Goal: Task Accomplishment & Management: Complete application form

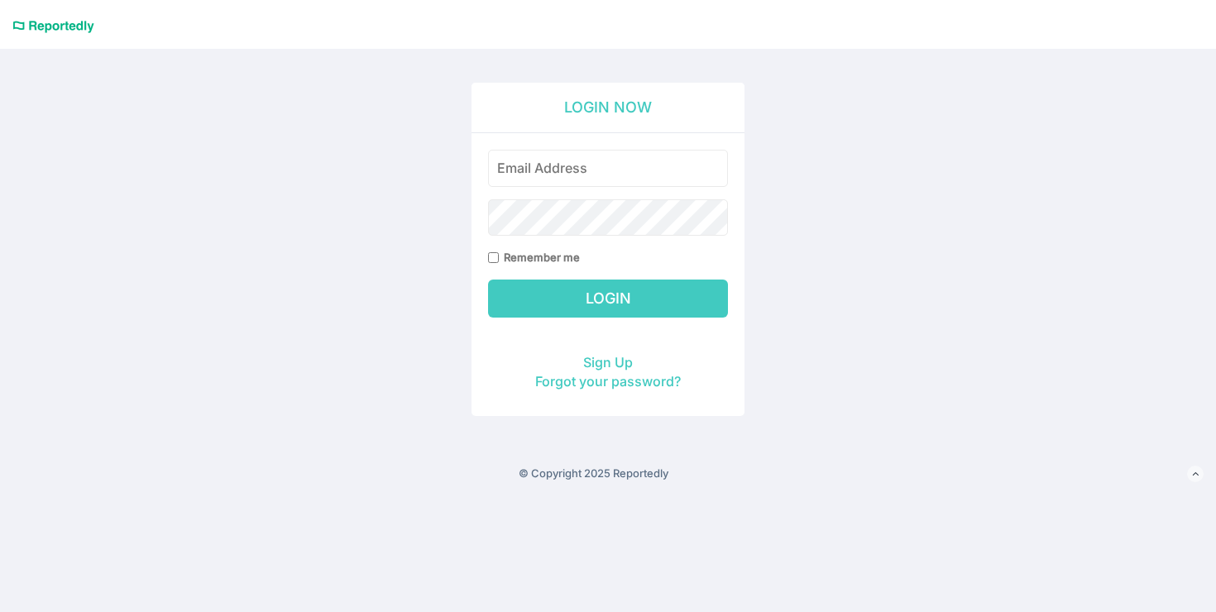
type input "ren.custodio@60hertzenergy.com"
click at [601, 296] on input "Login" at bounding box center [608, 299] width 240 height 38
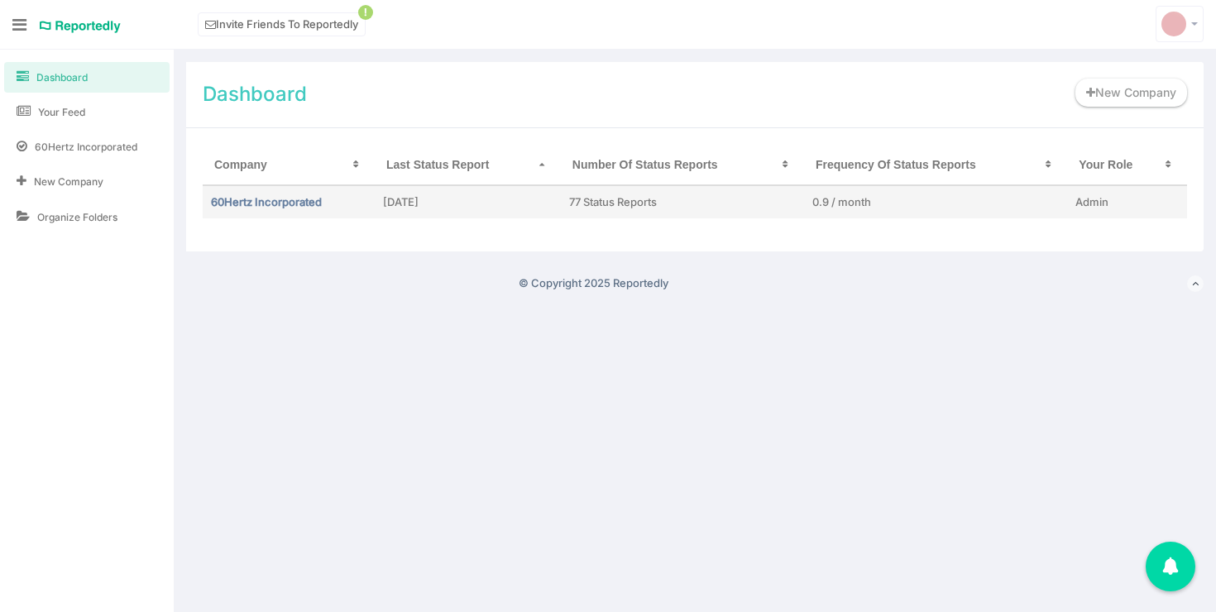
click at [260, 191] on td "60Hertz Incorporated" at bounding box center [289, 201] width 172 height 33
click at [264, 196] on link "60Hertz Incorporated" at bounding box center [266, 201] width 111 height 13
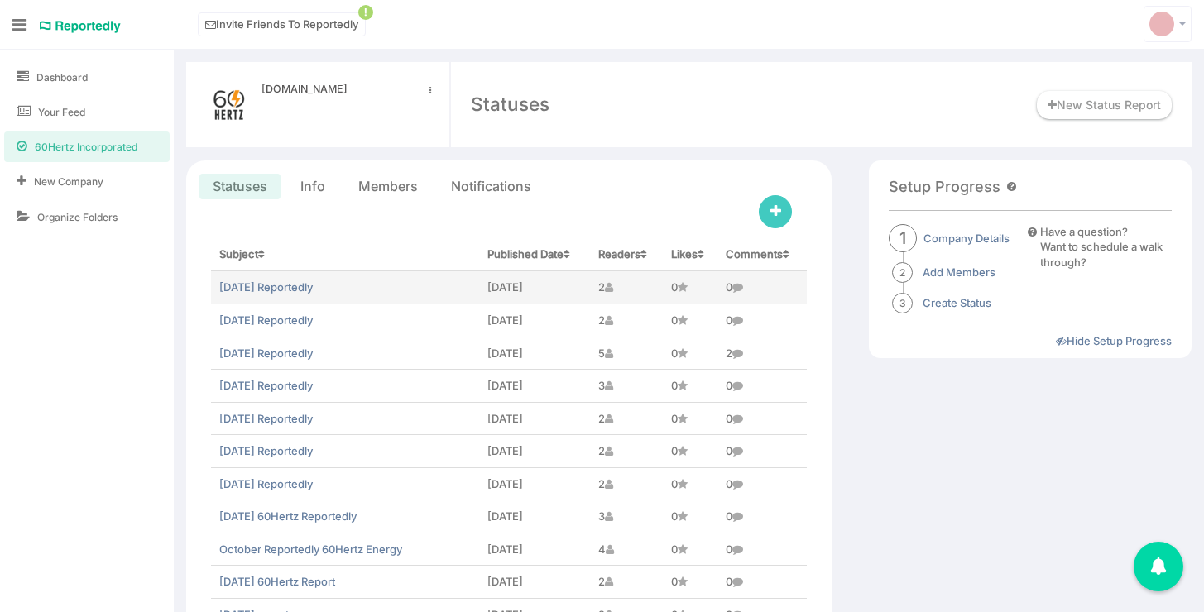
click at [251, 295] on td "[DATE] Reportedly" at bounding box center [345, 287] width 268 height 33
click at [250, 290] on link "June 2025 Reportedly" at bounding box center [265, 286] width 93 height 13
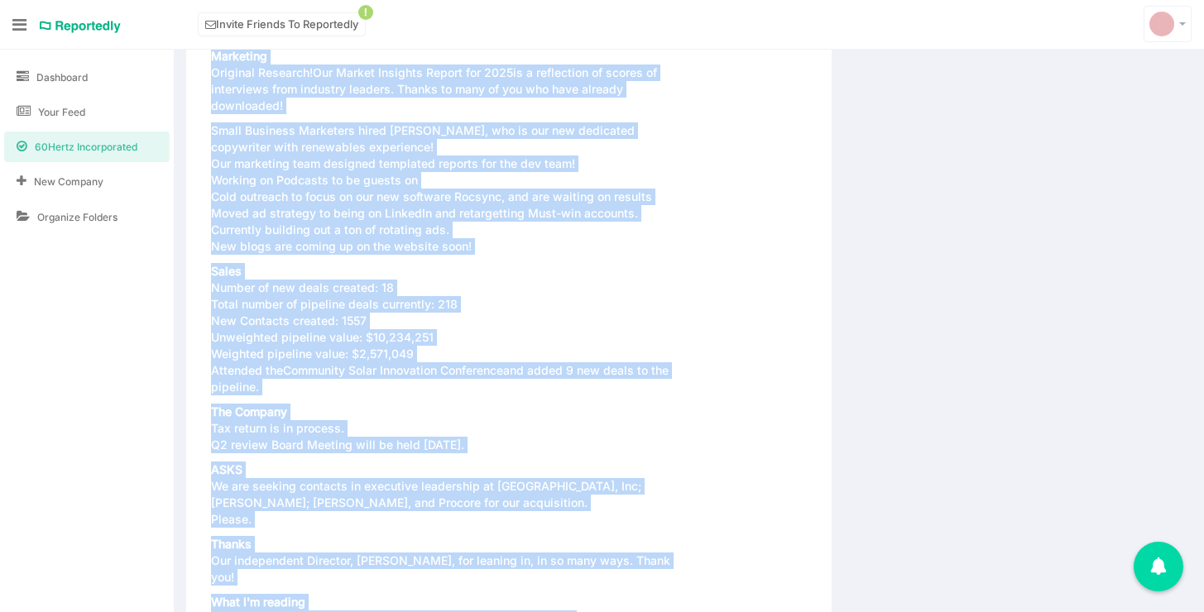
scroll to position [1772, 0]
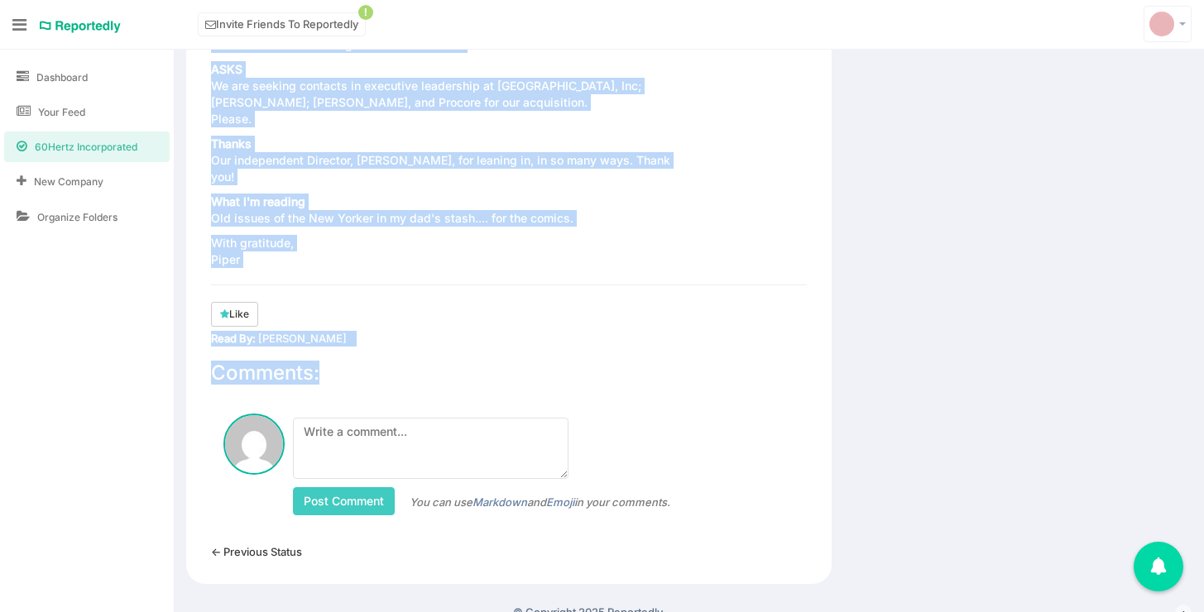
drag, startPoint x: 227, startPoint y: 227, endPoint x: 367, endPoint y: 236, distance: 140.9
copy div "Dear 60Hertz Investors and Advisory Board Members, Headlines of Good News: New …"
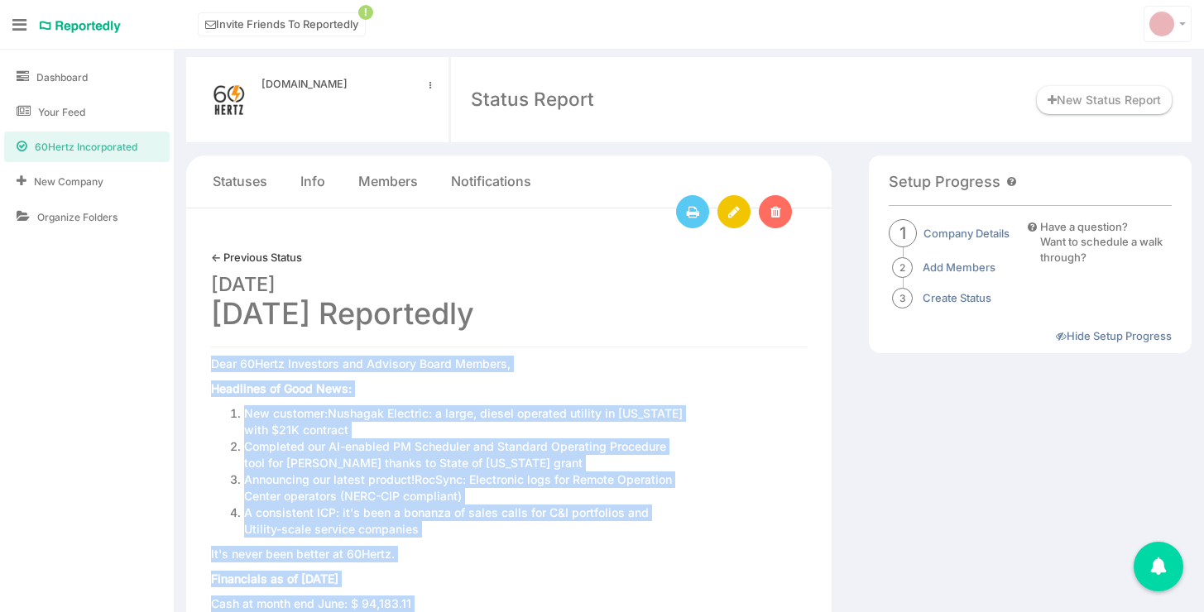
scroll to position [0, 0]
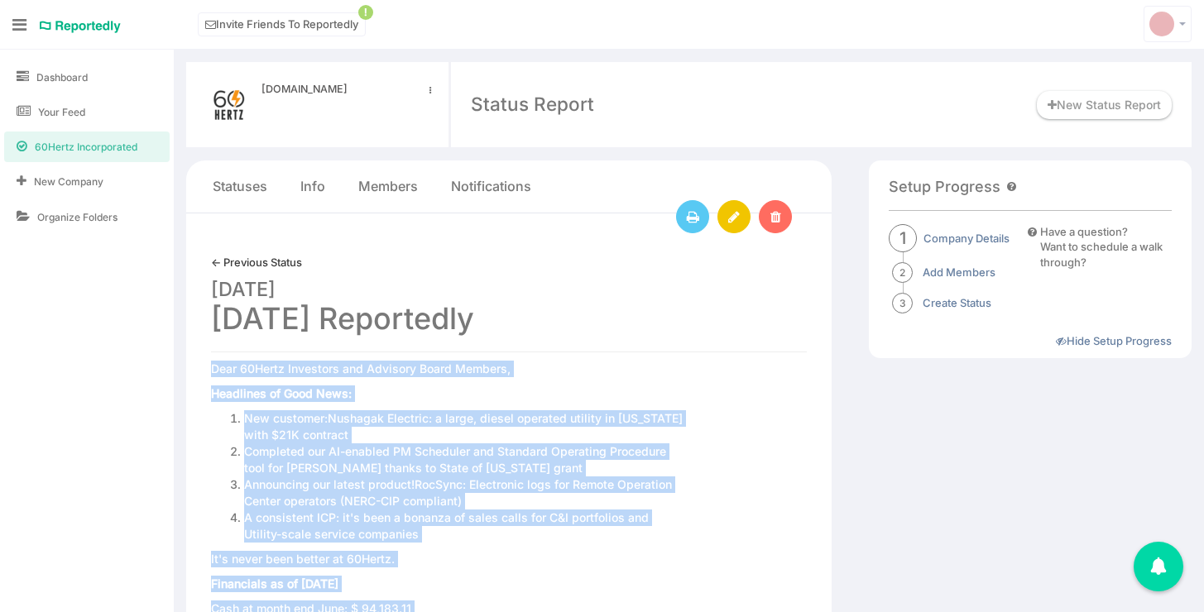
click at [211, 268] on link "← Previous Status" at bounding box center [256, 263] width 91 height 16
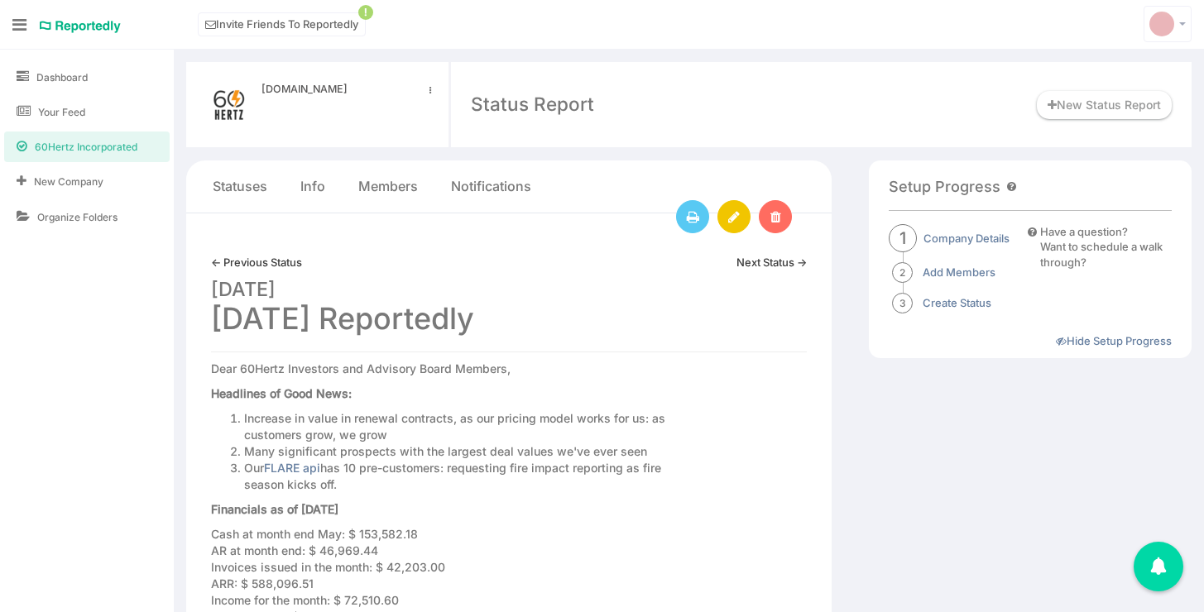
click at [145, 148] on link "60Hertz Incorporated" at bounding box center [86, 147] width 165 height 31
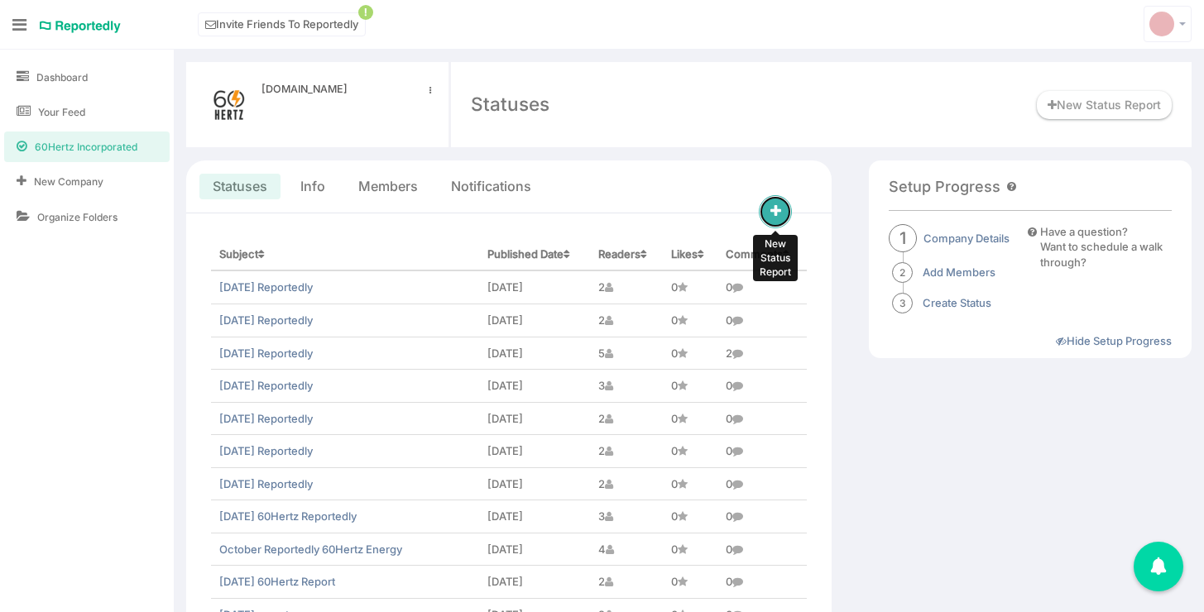
click at [783, 218] on link at bounding box center [775, 211] width 33 height 33
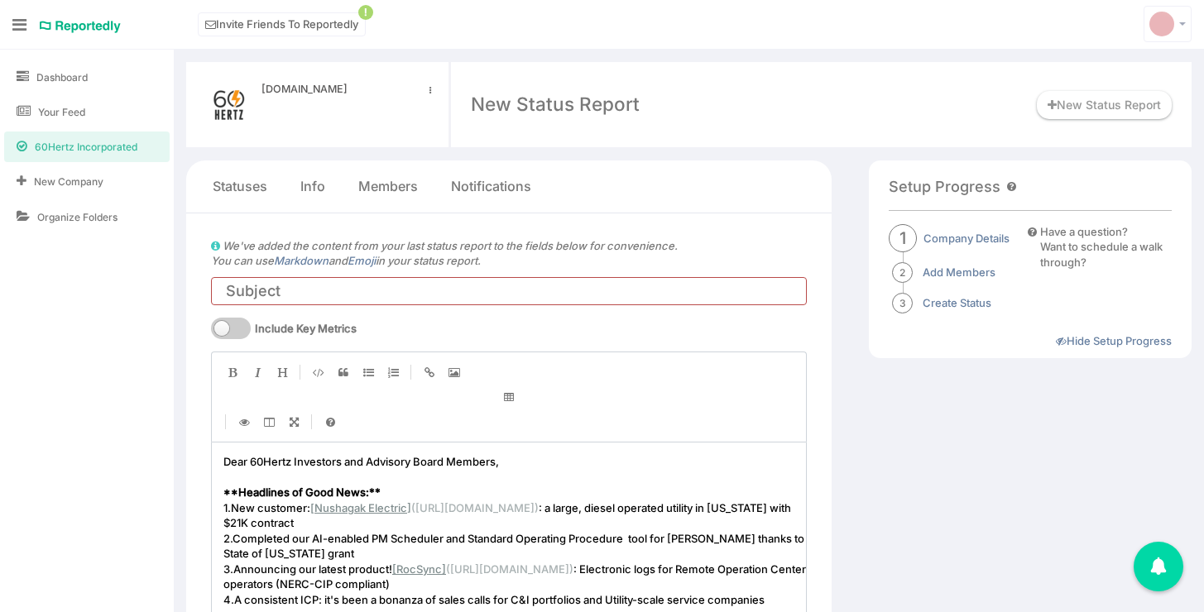
click at [293, 291] on input "text" at bounding box center [509, 291] width 596 height 28
type input "July 2025 Reportedly"
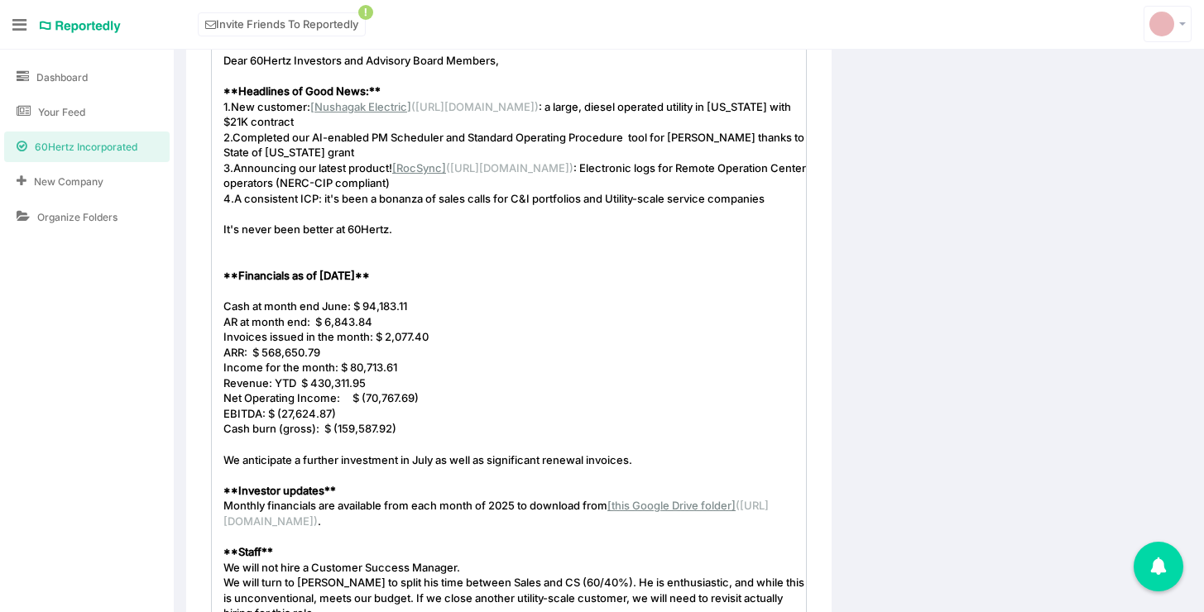
click at [325, 308] on span "Cash at month end June: $ 94,183.11" at bounding box center [317, 305] width 189 height 13
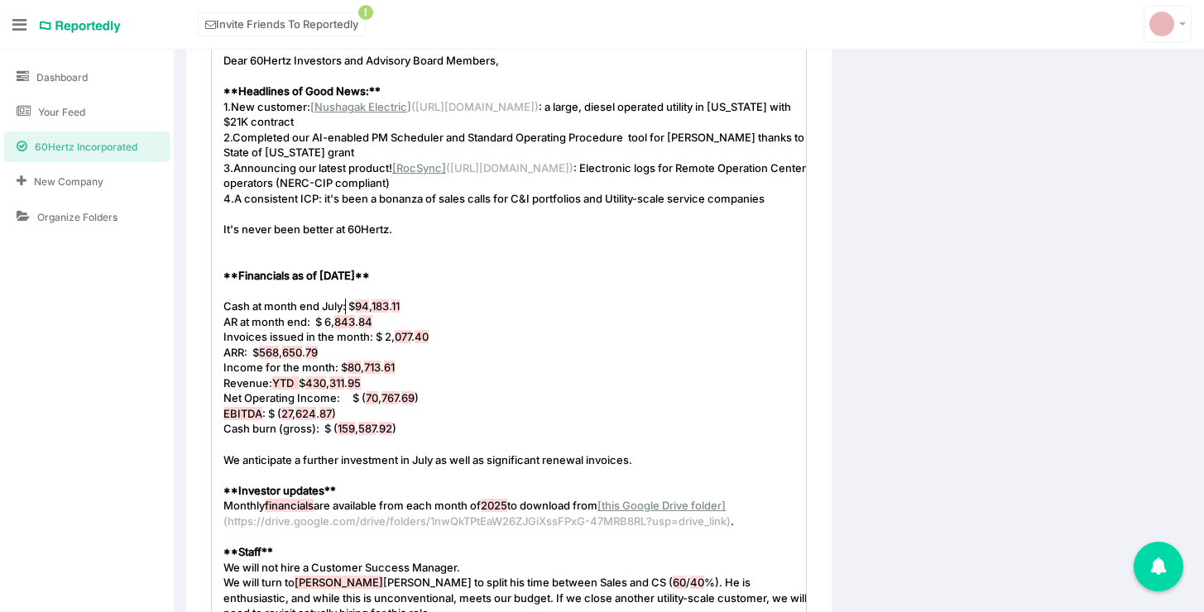
scroll to position [6, 21]
type textarea "July"
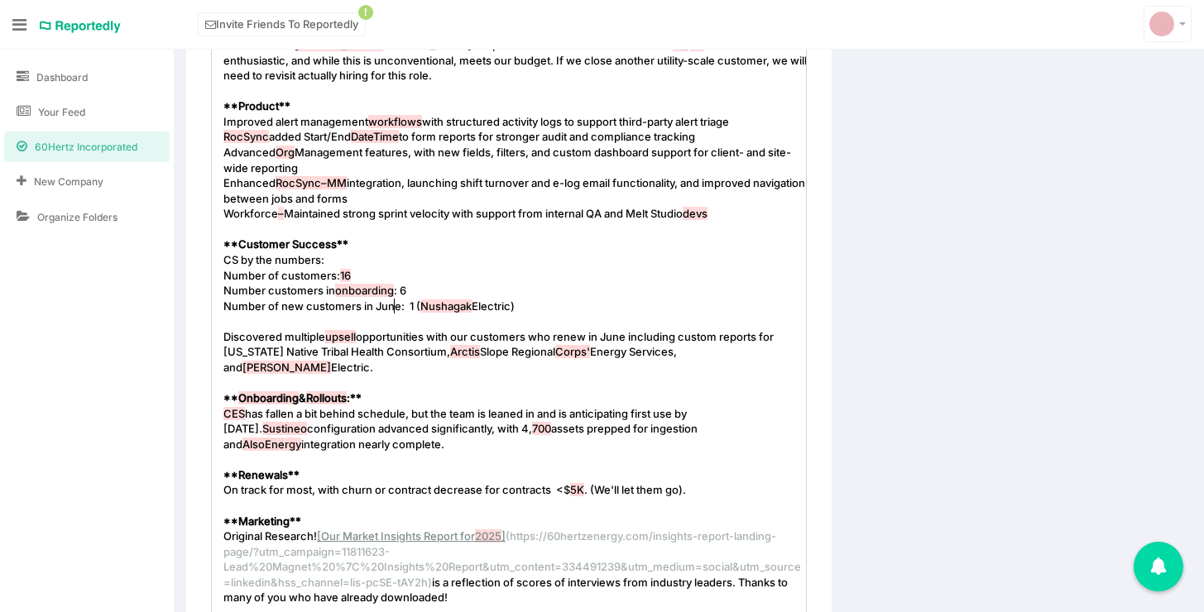
click at [393, 303] on span "Number of new customers in June: 1 ( Nushagak Electric)" at bounding box center [368, 305] width 291 height 13
type textarea "July"
click at [677, 333] on span "Discovered multiple upsell opportunities with our customers who renew in June i…" at bounding box center [499, 352] width 553 height 44
click at [677, 345] on span "Discovered multiple upsell opportunities with our customers who renew in June i…" at bounding box center [499, 352] width 553 height 44
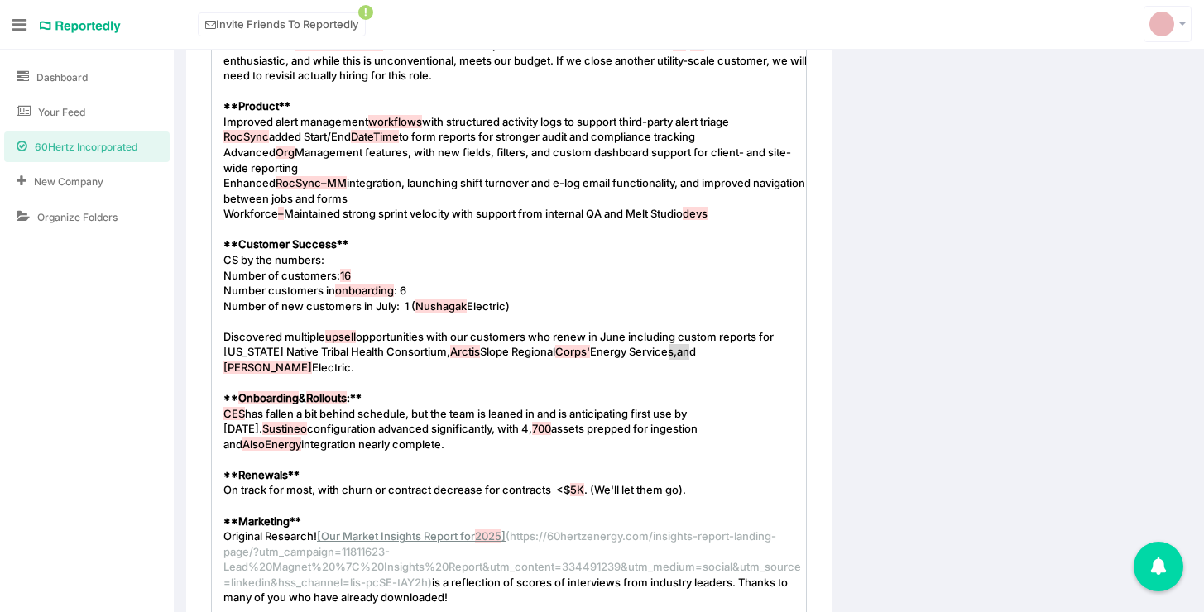
type textarea "Discovered multiple upsell opportunities with our customers who renew in June i…"
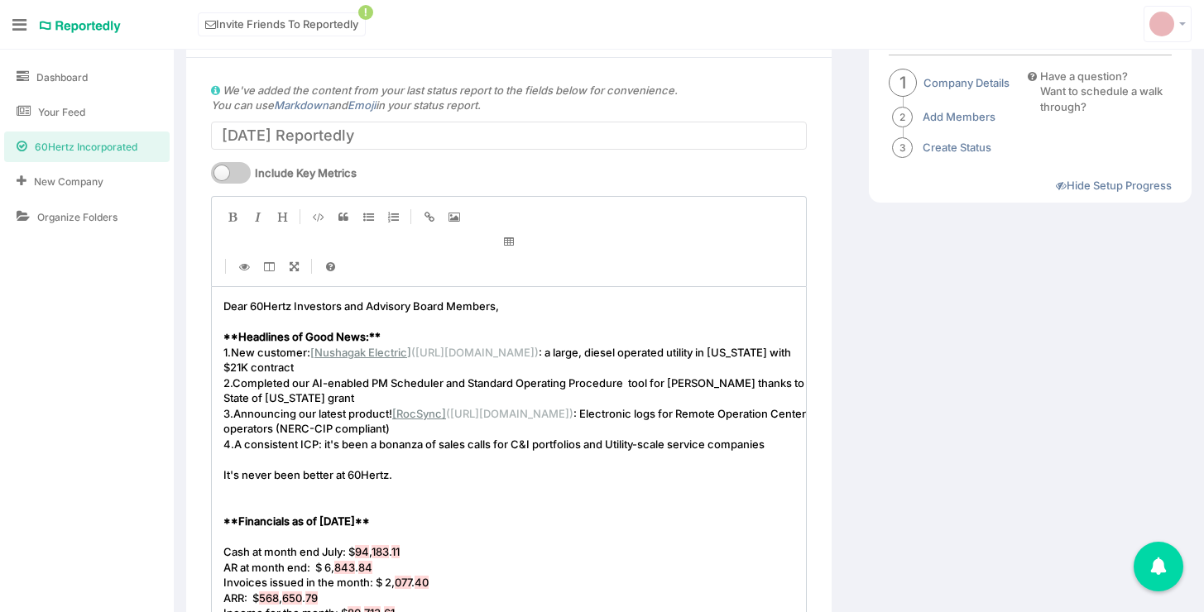
scroll to position [159, 0]
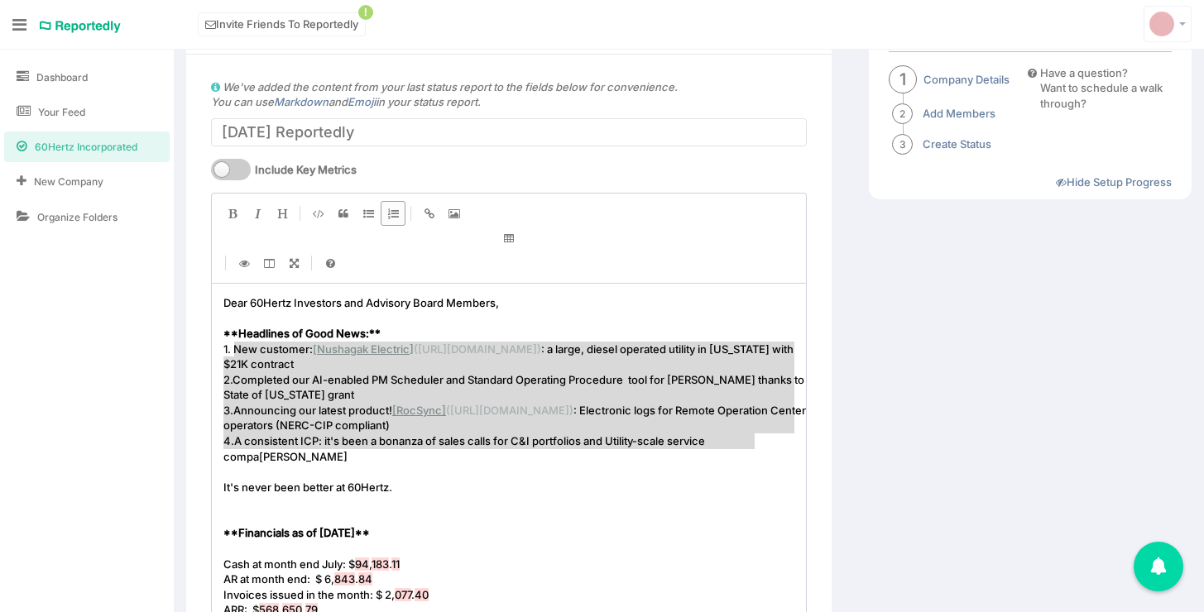
type textarea "New customer: [Nushagak Electric](https://www.nushtel.com/): a large, diesel op…"
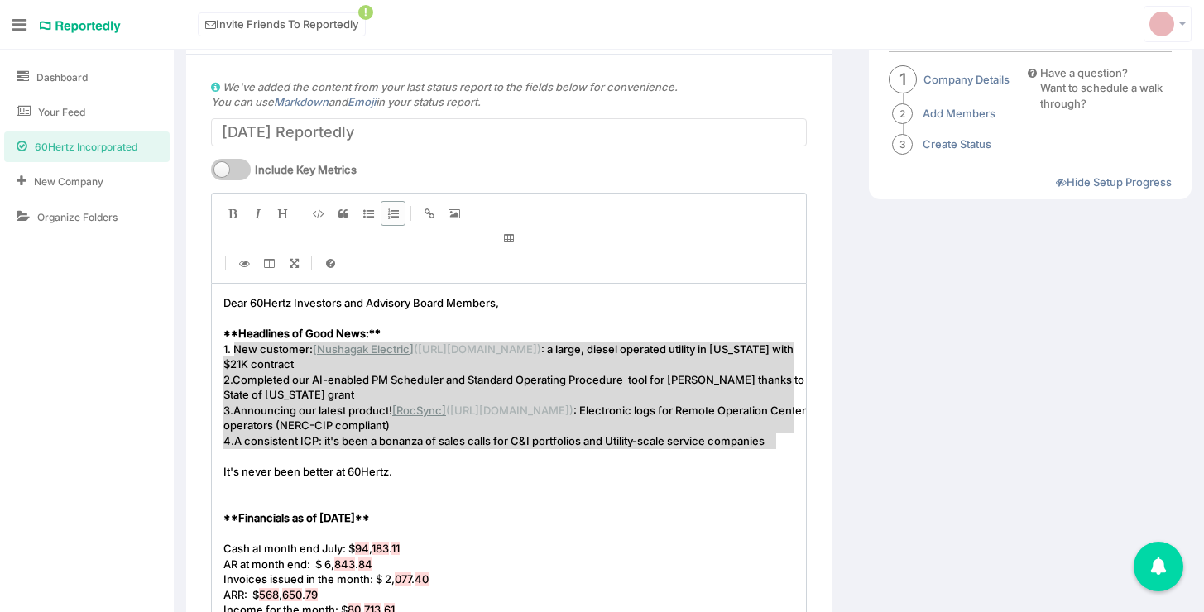
drag, startPoint x: 233, startPoint y: 350, endPoint x: 758, endPoint y: 443, distance: 532.6
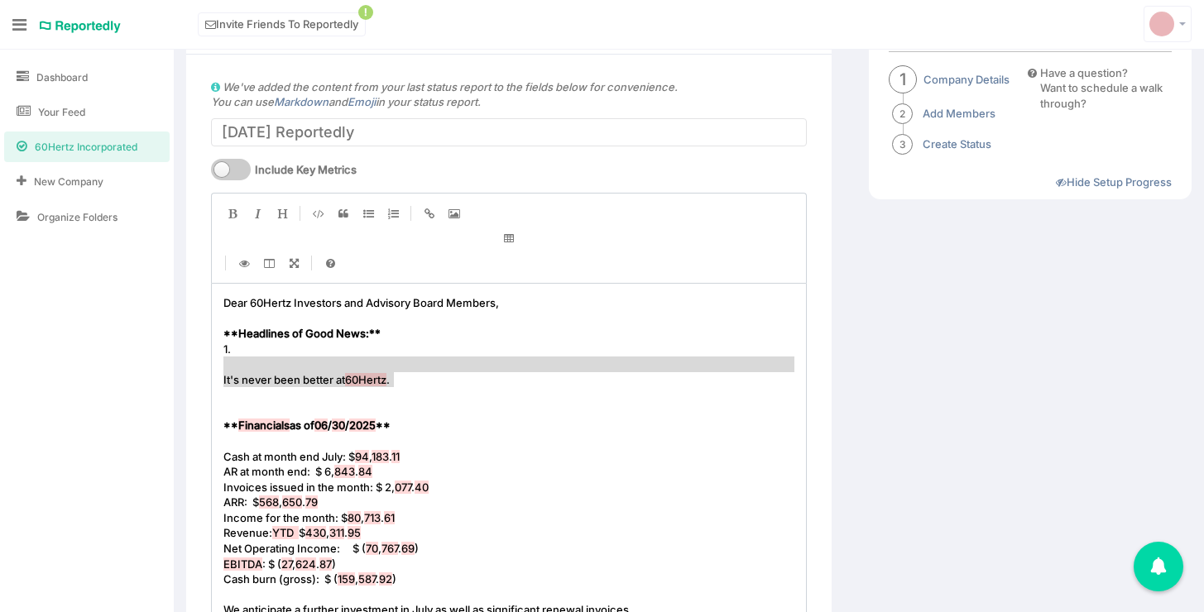
drag, startPoint x: 405, startPoint y: 376, endPoint x: 176, endPoint y: 368, distance: 228.5
type textarea "]"
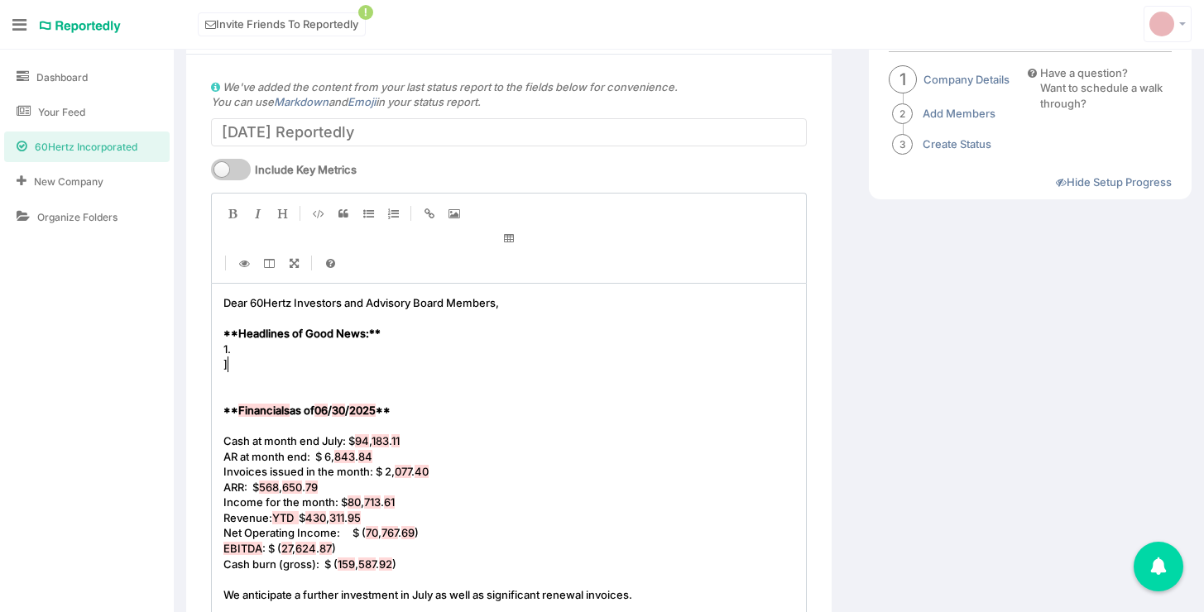
scroll to position [6, 2]
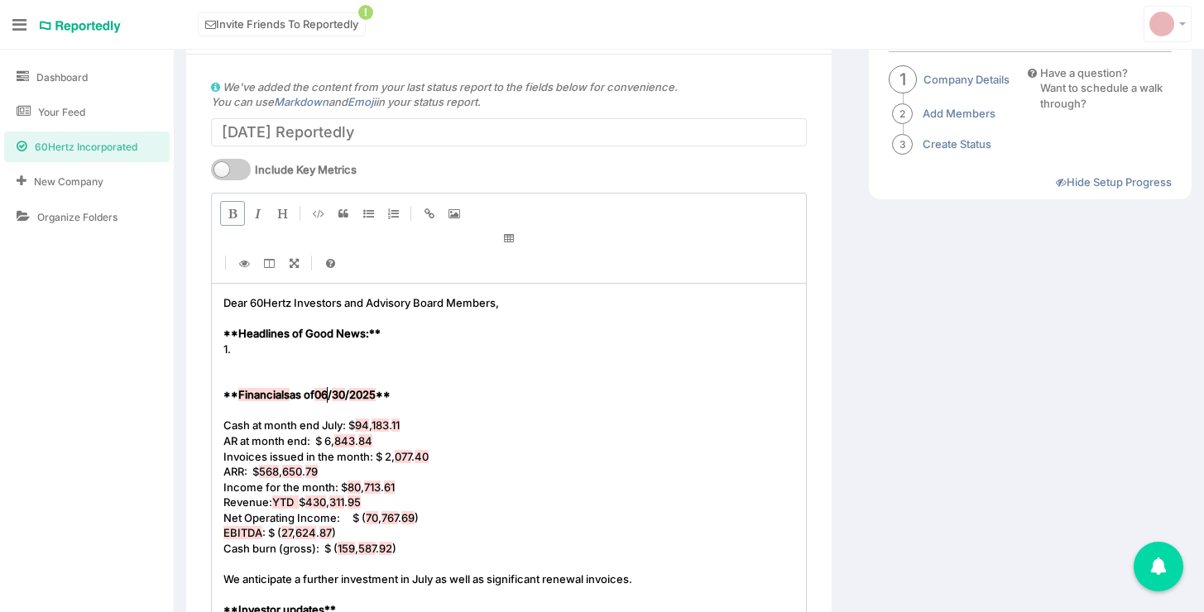
click at [326, 392] on span "06" at bounding box center [320, 394] width 13 height 13
type textarea "07"
type textarea "1"
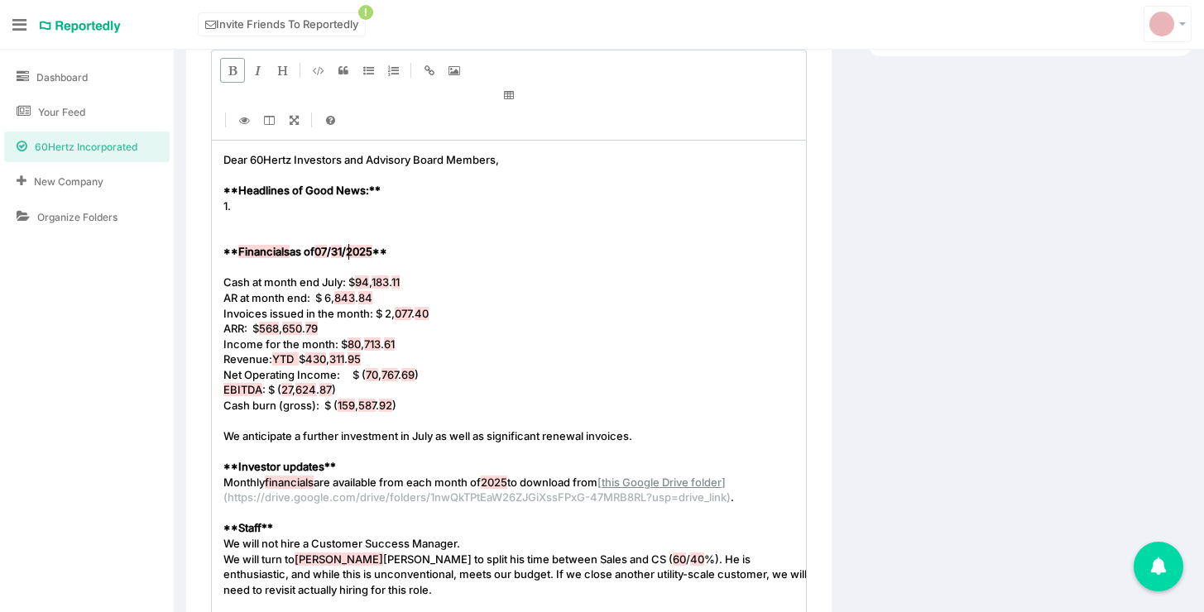
scroll to position [303, 0]
click at [614, 439] on span "We anticipate a further investment in July as well as significant renewal invoi…" at bounding box center [427, 435] width 409 height 13
type textarea "We anticipate a further investment in July as well as significant renewal invoi…"
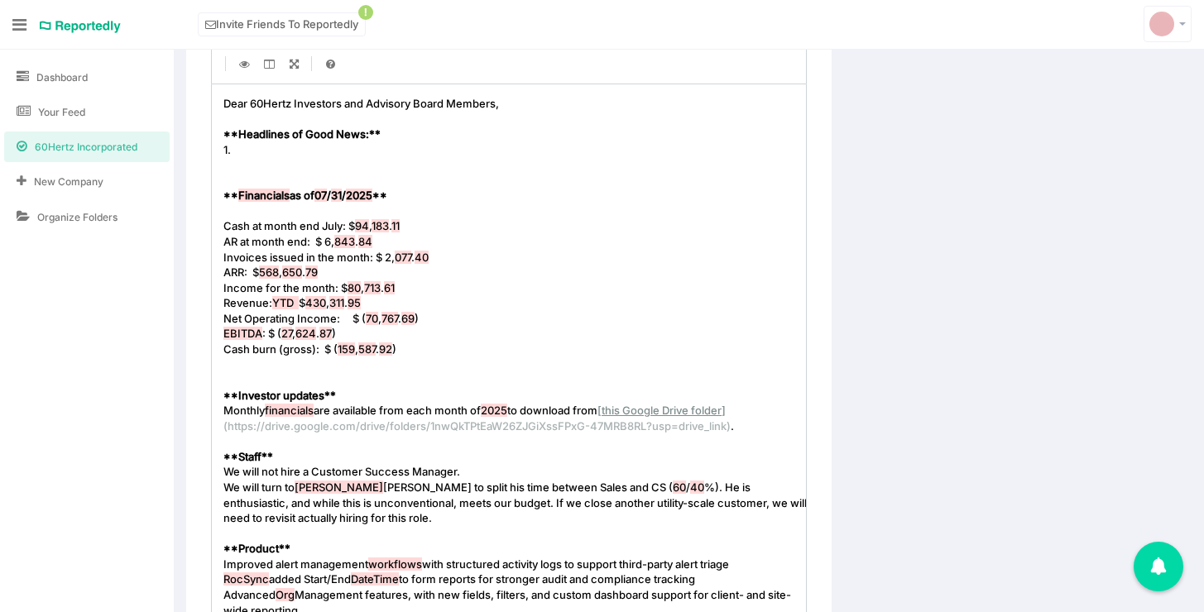
scroll to position [391, 0]
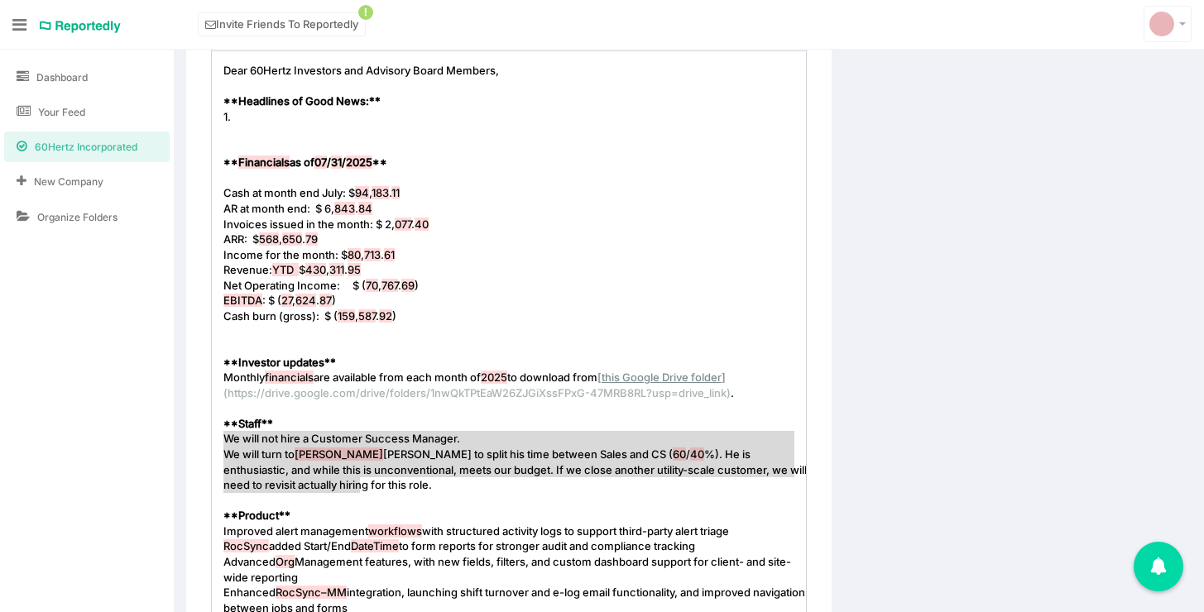
drag, startPoint x: 379, startPoint y: 483, endPoint x: 136, endPoint y: 441, distance: 246.8
type textarea "\"
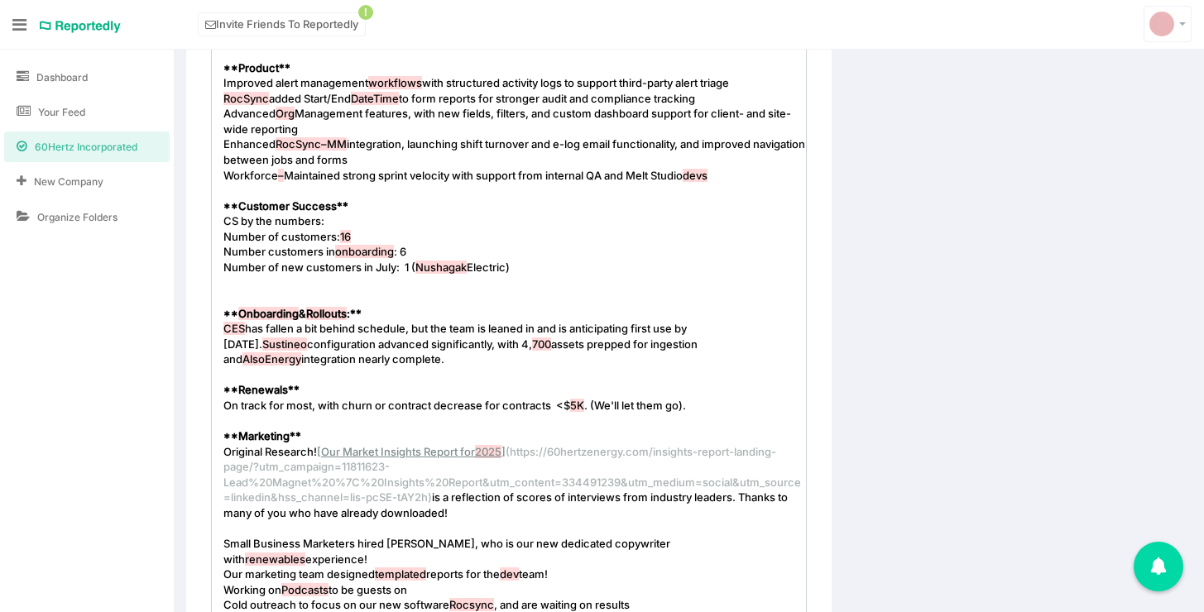
scroll to position [797, 0]
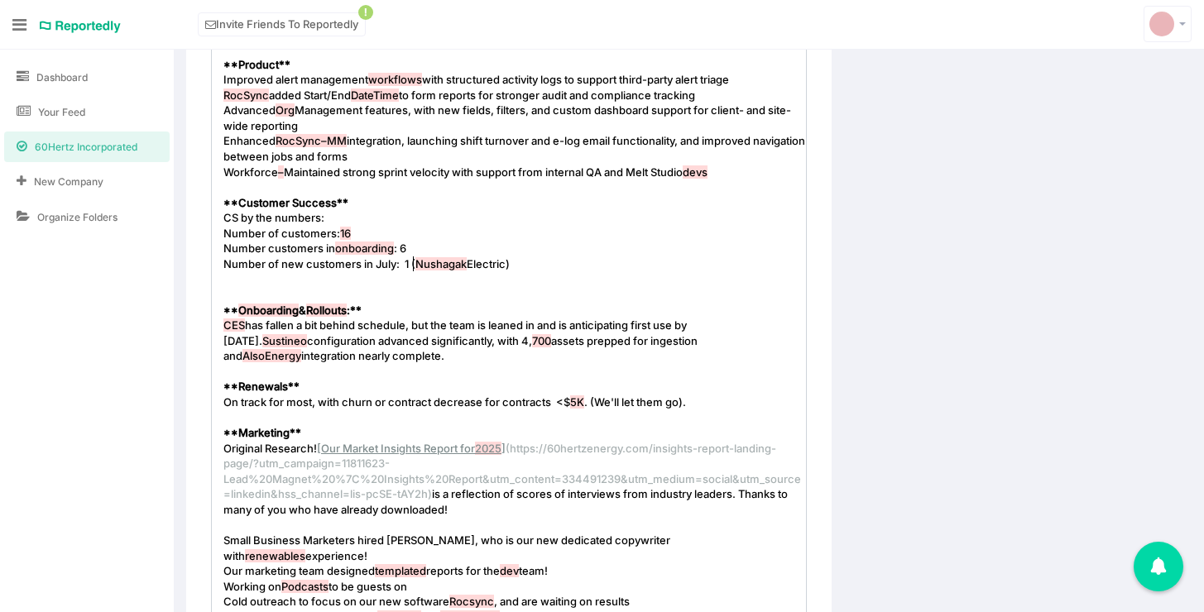
type textarea "(Nushagak Electric)"
type textarea "CS by the numbers:"
drag, startPoint x: 189, startPoint y: 215, endPoint x: 160, endPoint y: 215, distance: 28.1
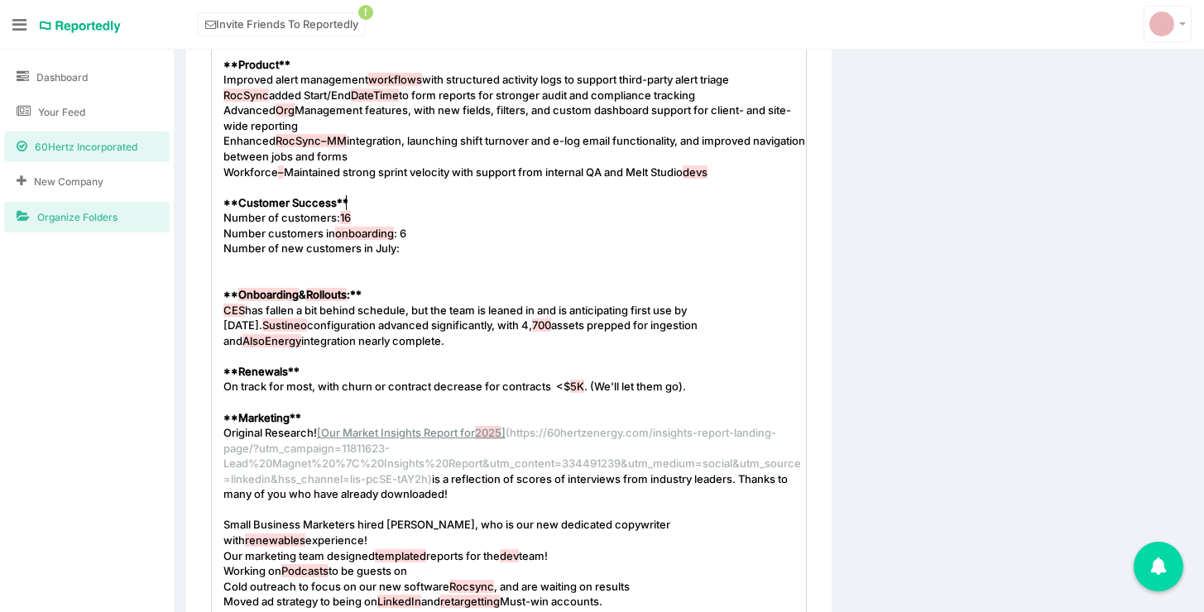
type textarea "CS by the numbers:"
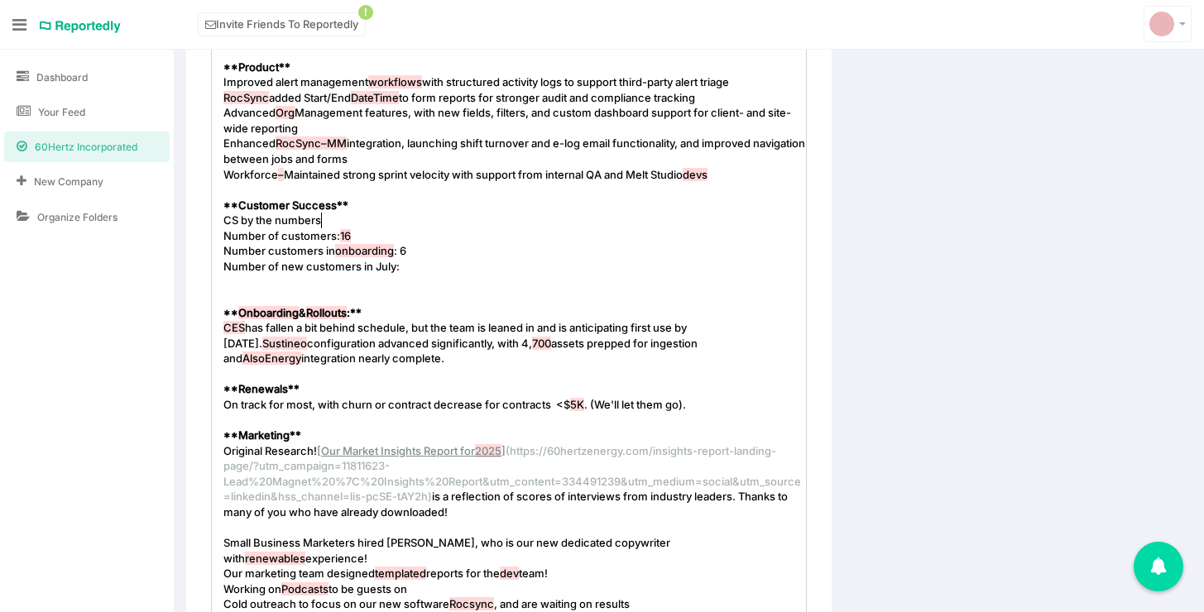
scroll to position [793, 0]
click at [334, 171] on span "Workforce – Maintained strong sprint velocity with support from internal QA and…" at bounding box center [465, 175] width 484 height 13
click at [756, 187] on pre "​" at bounding box center [515, 191] width 590 height 16
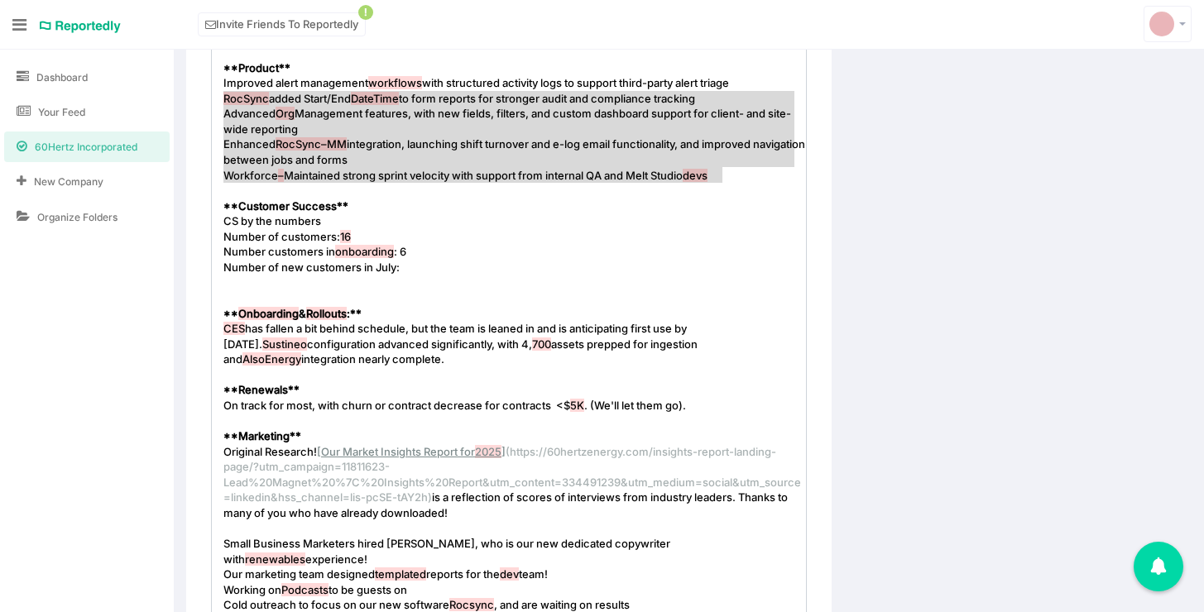
type textarea "Improved alert management workflows with structured activity logs to support th…"
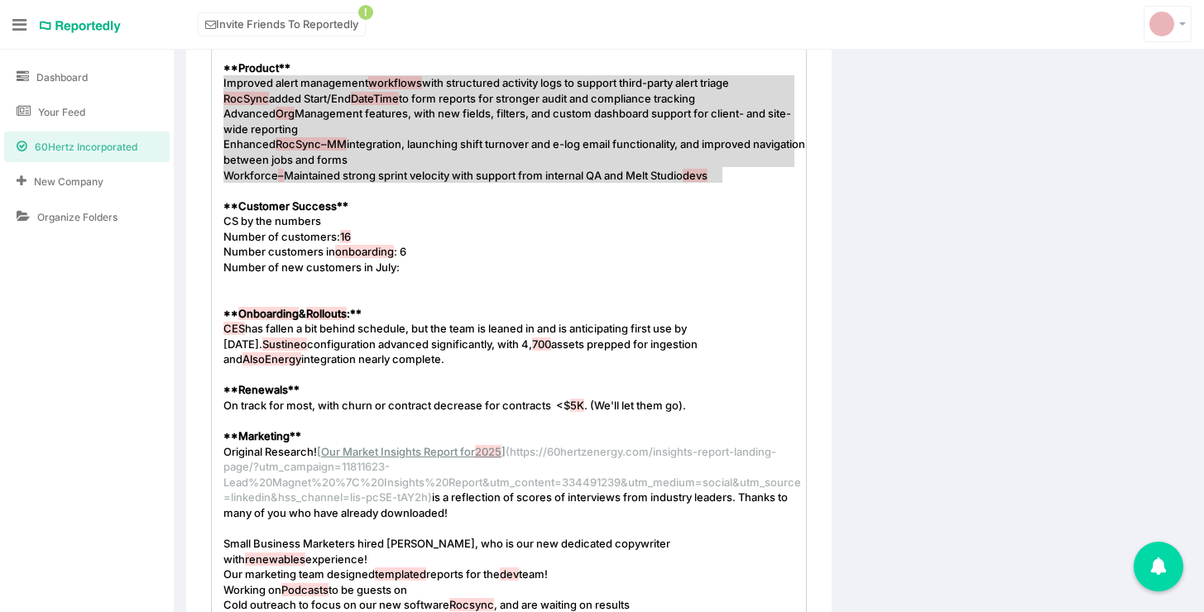
drag, startPoint x: 746, startPoint y: 176, endPoint x: 194, endPoint y: 86, distance: 559.1
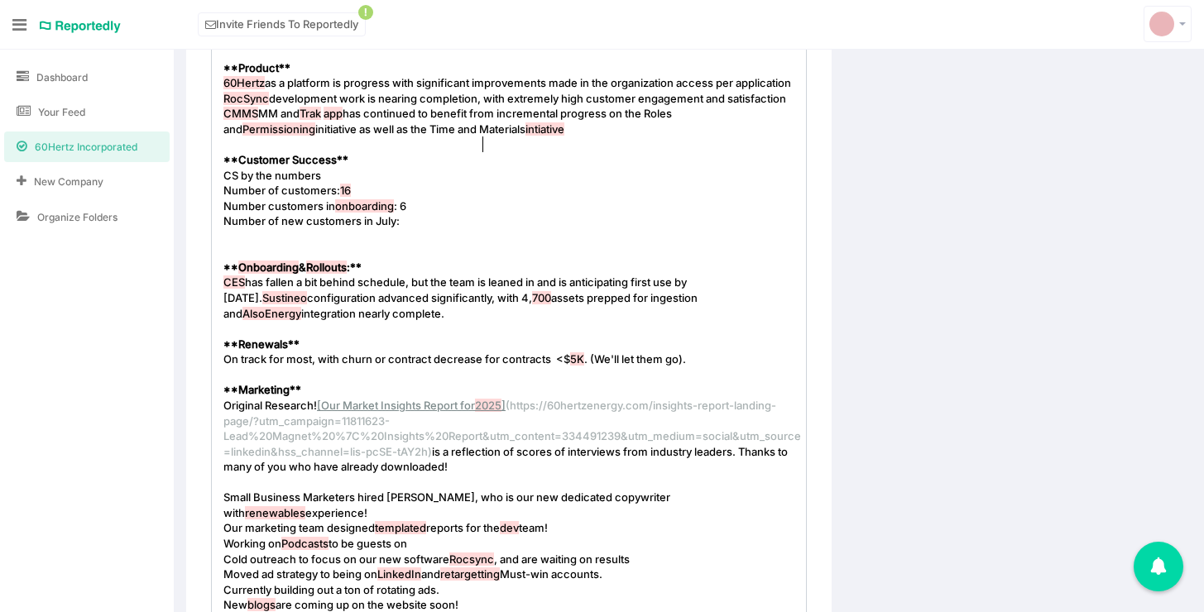
click at [353, 307] on span "CES has fallen a bit behind schedule, but the team is leaned in and is anticipa…" at bounding box center [461, 297] width 477 height 44
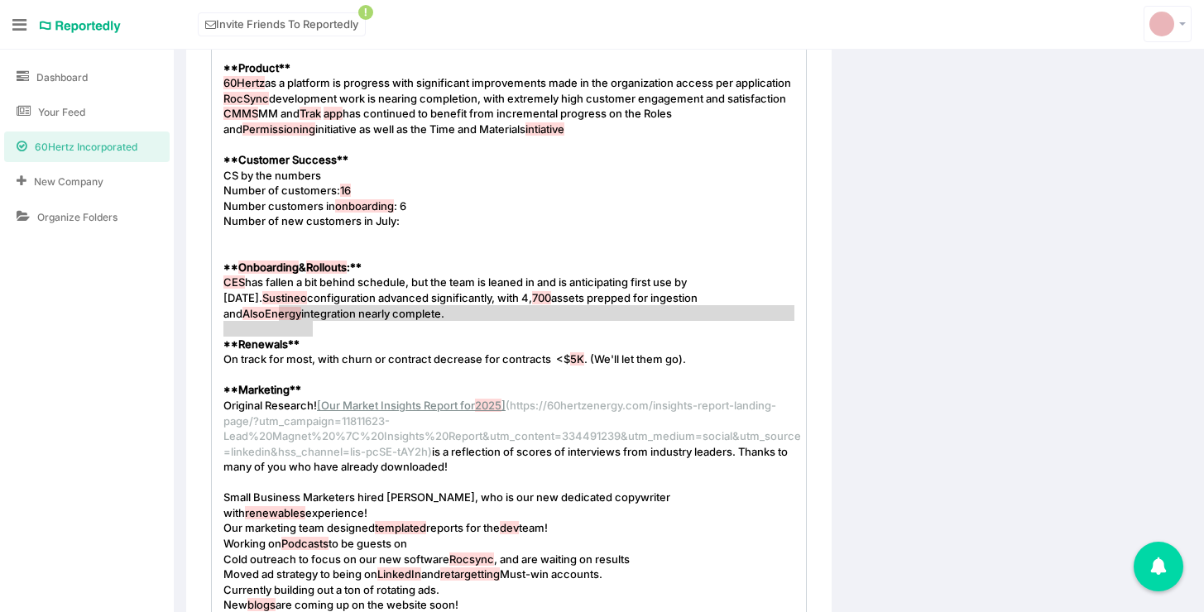
type textarea "CES has fallen a bit behind schedule, but the team is leaned in and is anticipa…"
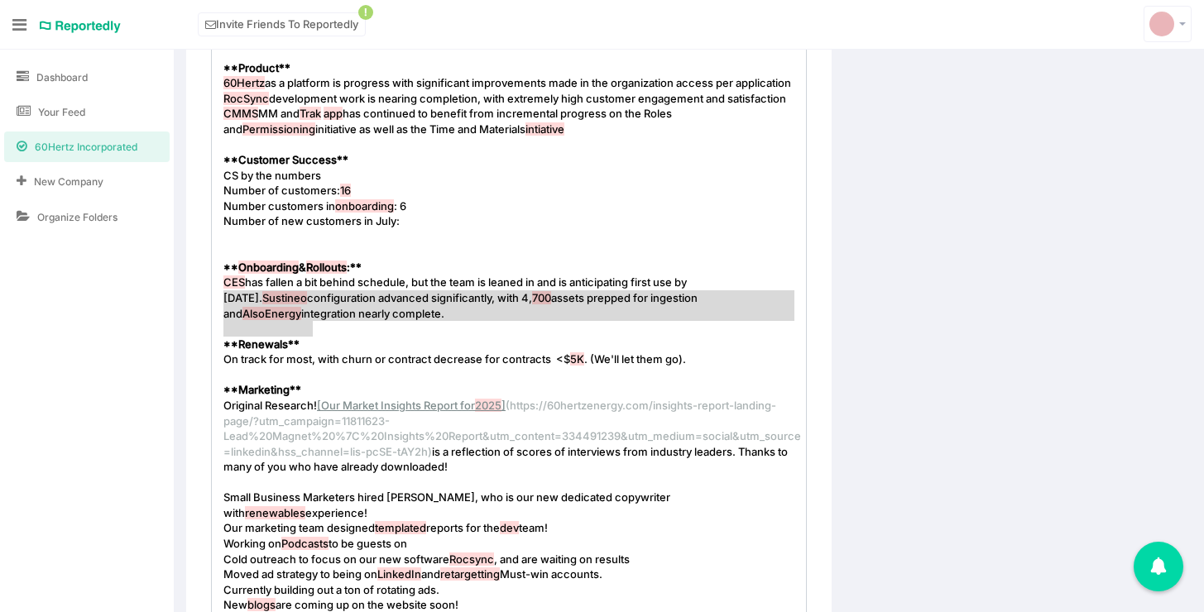
drag, startPoint x: 324, startPoint y: 328, endPoint x: 161, endPoint y: 305, distance: 164.6
paste textarea
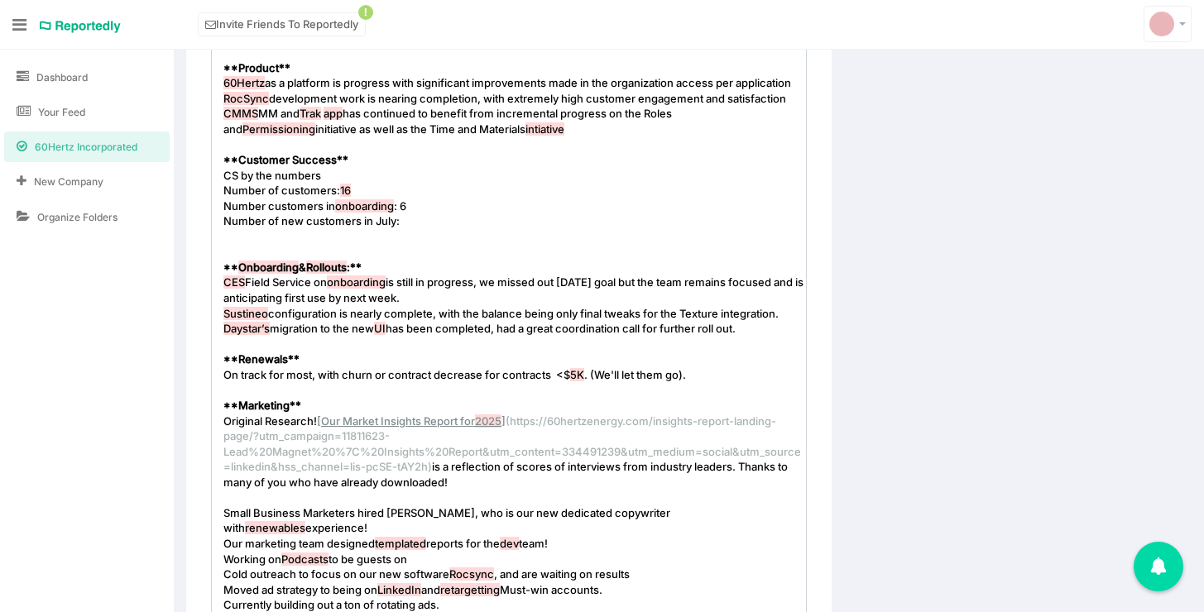
click at [338, 245] on pre "​" at bounding box center [515, 237] width 590 height 16
type textarea "]"
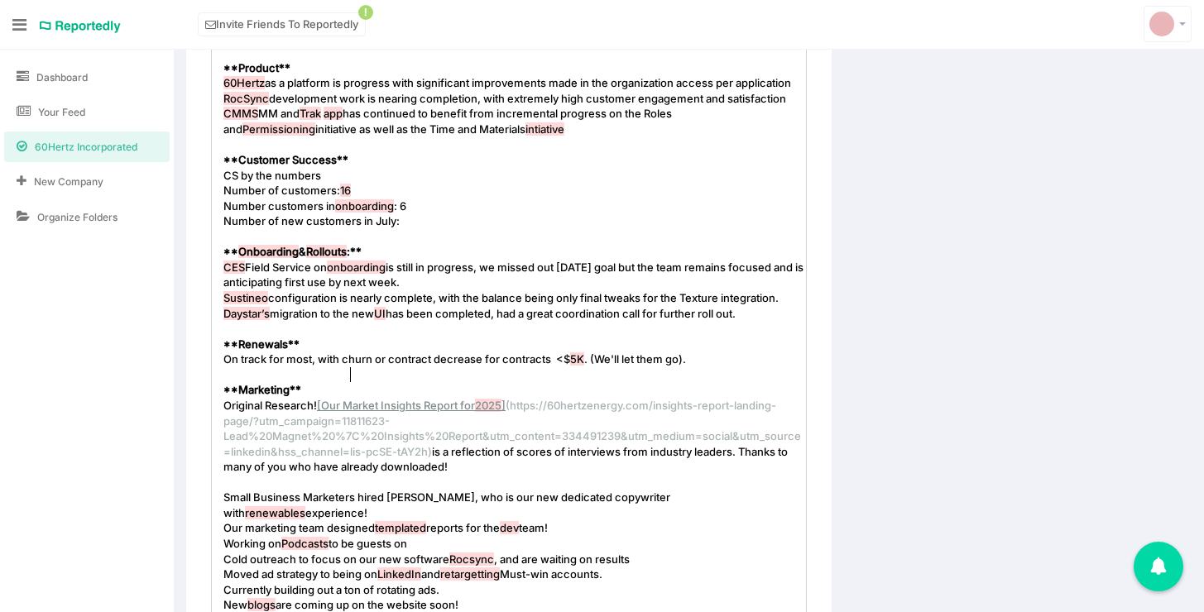
click at [349, 367] on pre "On track for most, with churn or contract decrease for contracts <$ 5K . (We'll…" at bounding box center [515, 360] width 590 height 16
type textarea "On track for most, with churn or contract decrease for contracts <$5K. (We'll l…"
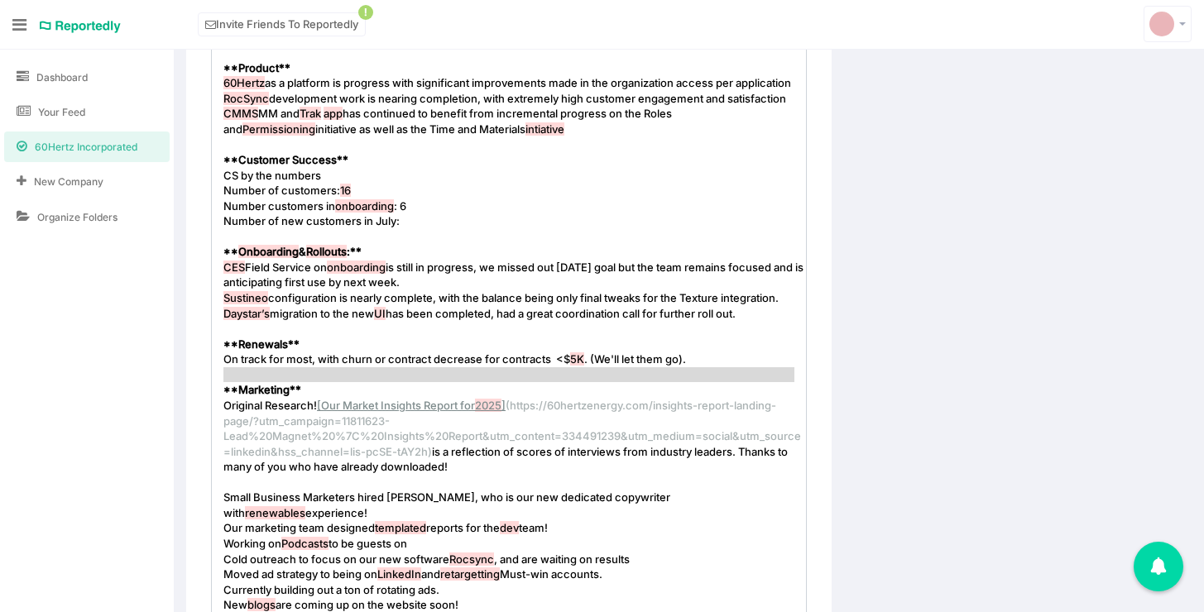
paste textarea
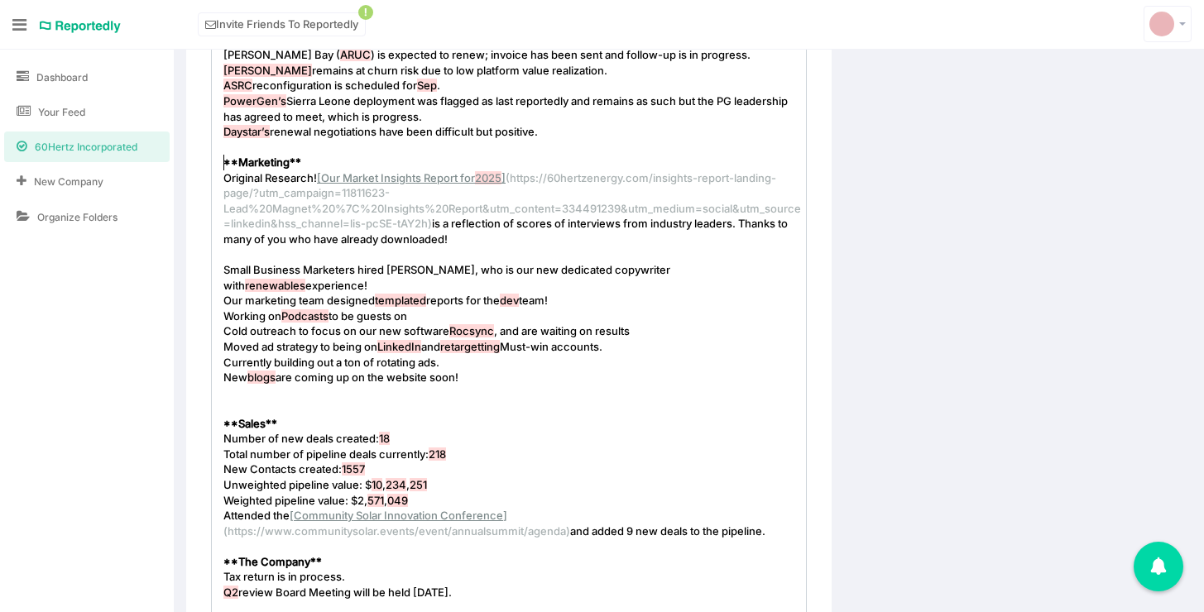
scroll to position [1101, 0]
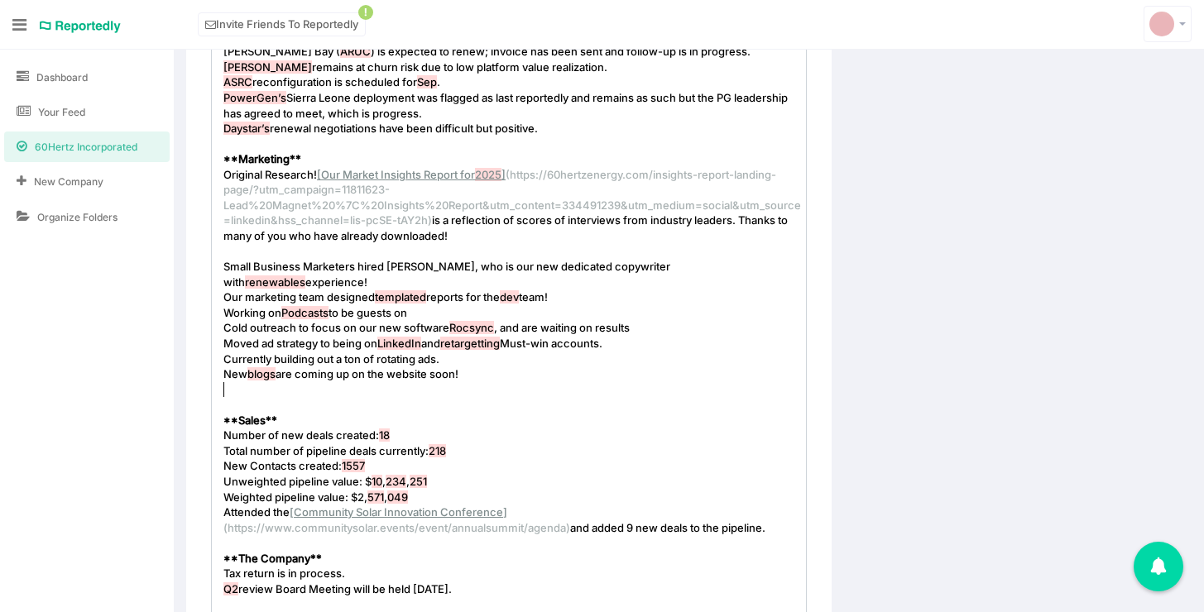
click at [284, 397] on pre "​" at bounding box center [515, 405] width 590 height 16
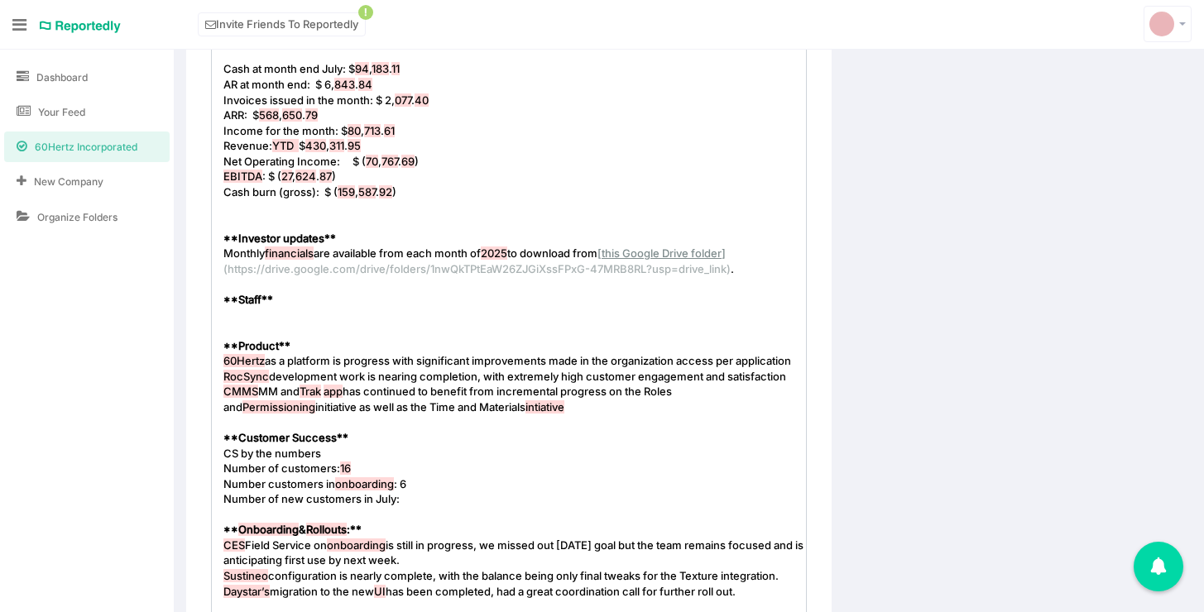
scroll to position [514, 0]
click at [302, 318] on pre "​" at bounding box center [515, 317] width 590 height 16
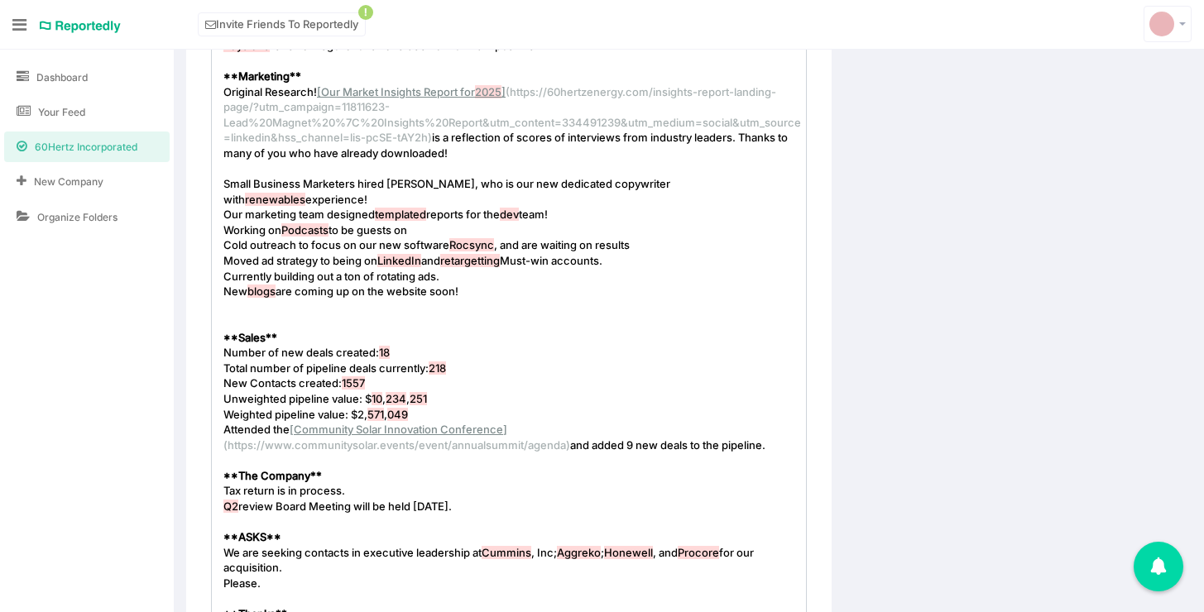
scroll to position [1199, 0]
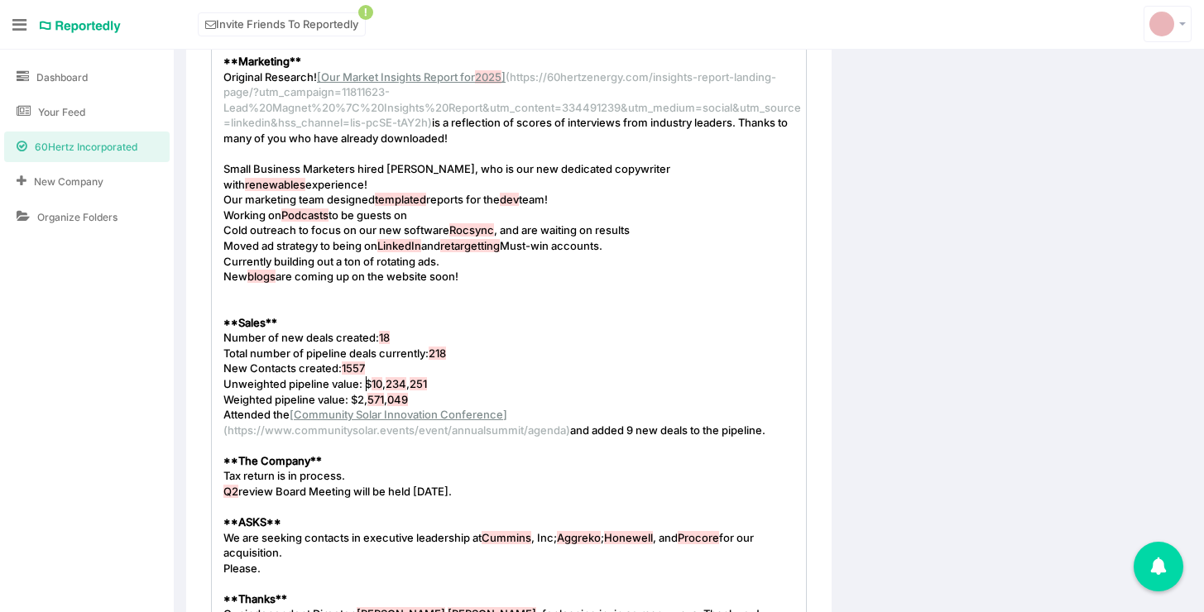
type textarea "$10,234,251"
paste textarea
type textarea "$2,571,049"
paste textarea
type textarea "1557"
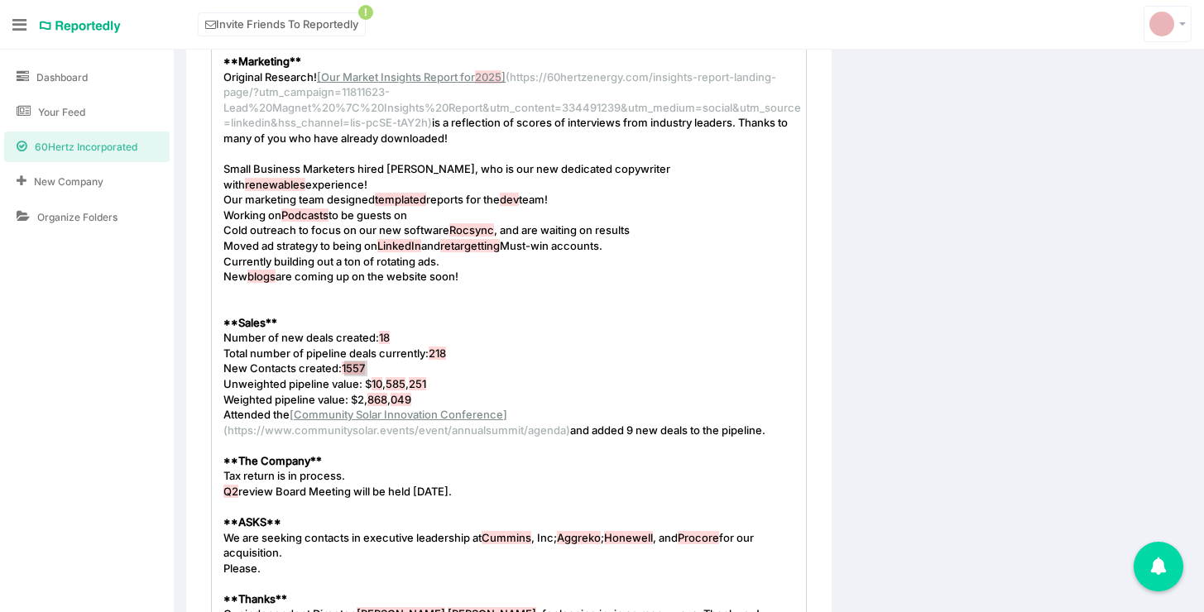
paste textarea
click at [457, 346] on pre "Total number of pipeline deals currently: 218" at bounding box center [515, 354] width 590 height 16
click at [457, 340] on pre "Number of new deals created: 18" at bounding box center [515, 338] width 590 height 16
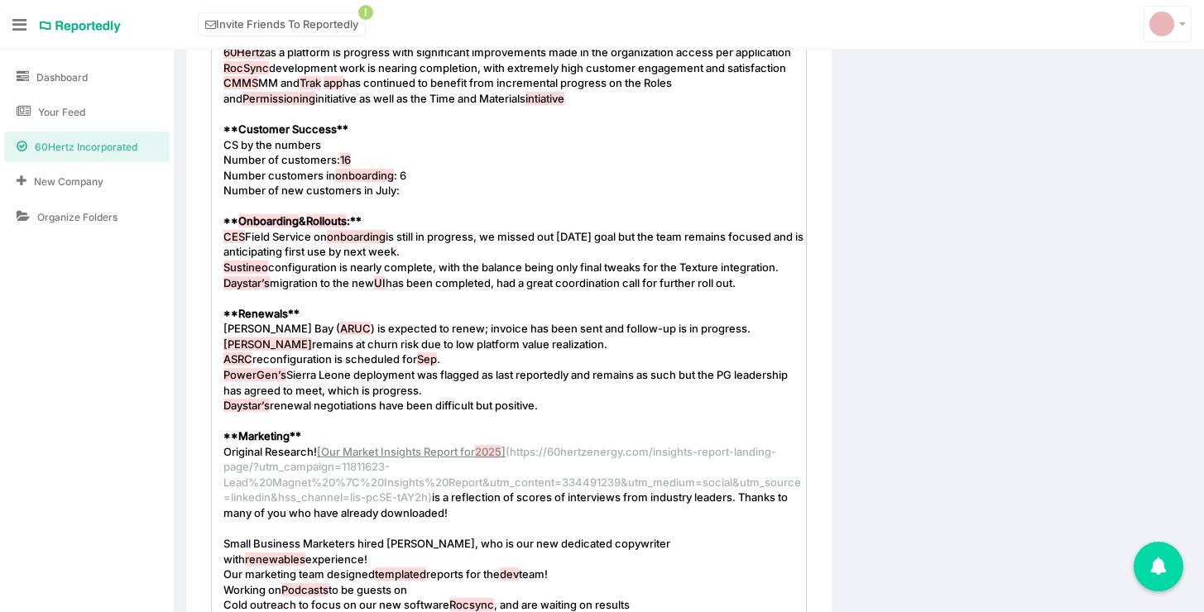
scroll to position [475, 0]
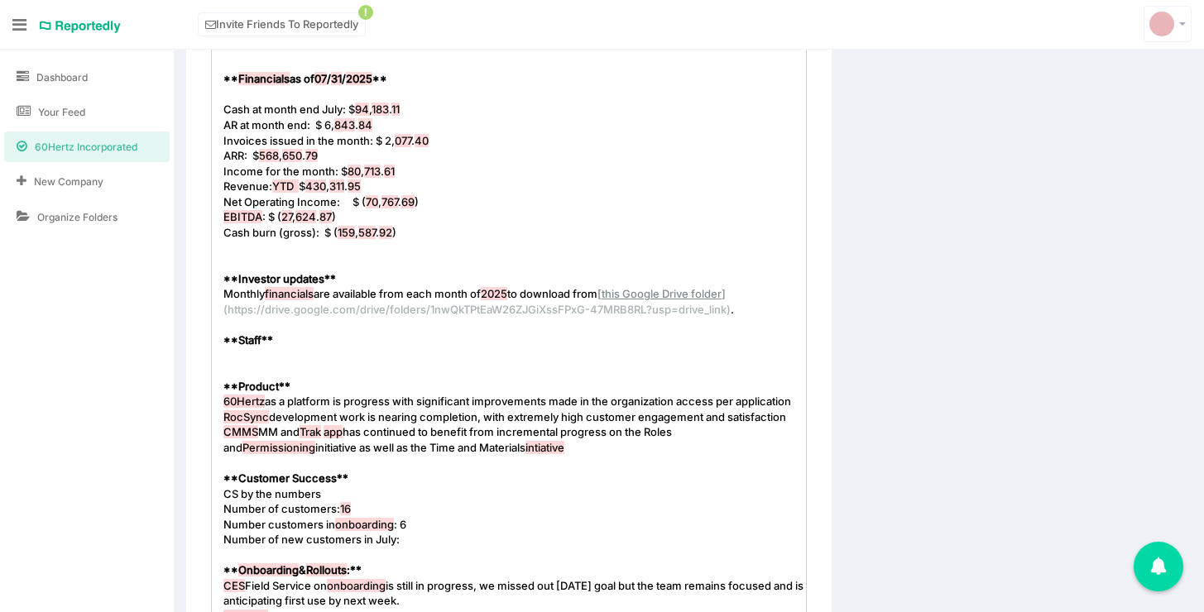
click at [347, 361] on pre "​" at bounding box center [515, 355] width 590 height 16
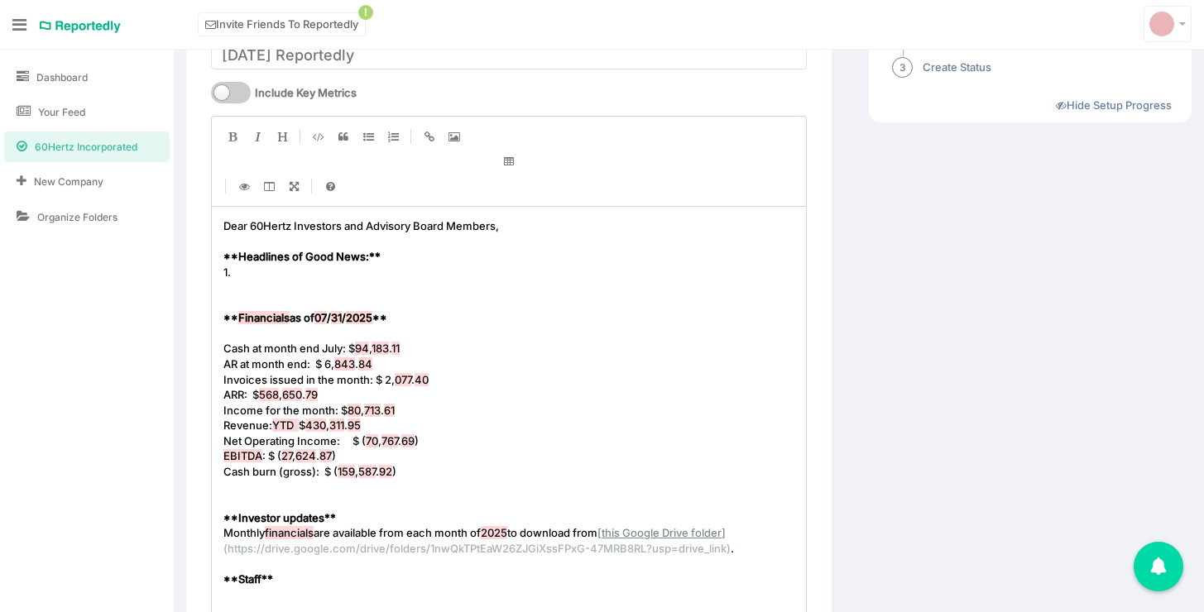
scroll to position [256, 0]
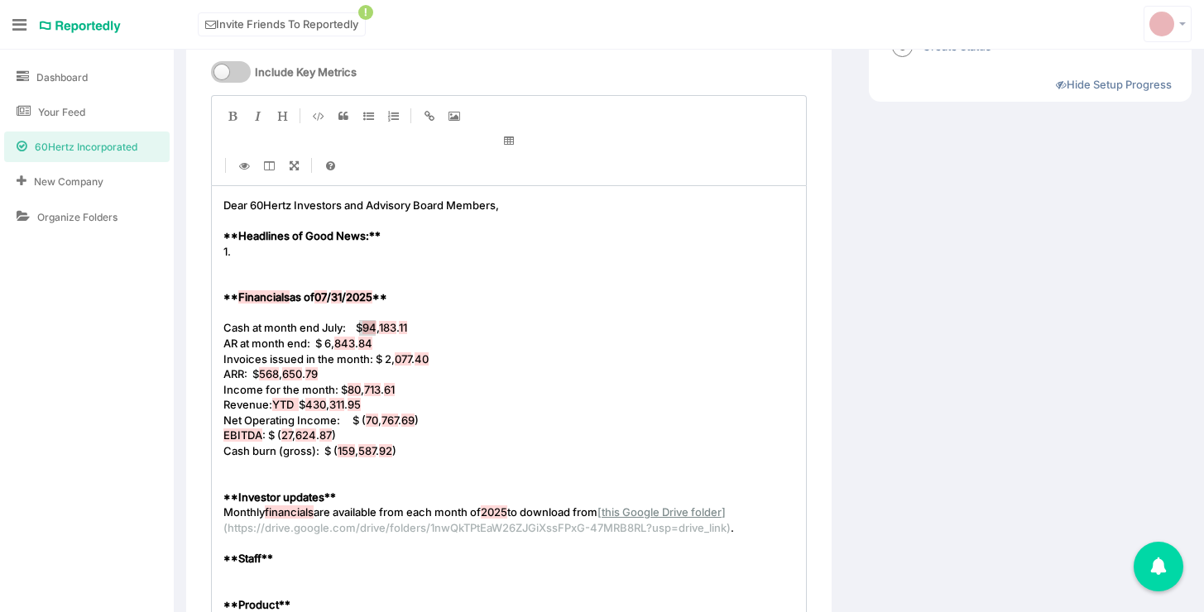
type textarea "$ 94,183.11"
drag, startPoint x: 362, startPoint y: 331, endPoint x: 381, endPoint y: 329, distance: 19.9
click at [417, 293] on pre "** Financials as of 07 / 31 / 2025 **" at bounding box center [515, 298] width 590 height 16
click at [405, 305] on pre "​" at bounding box center [515, 313] width 590 height 16
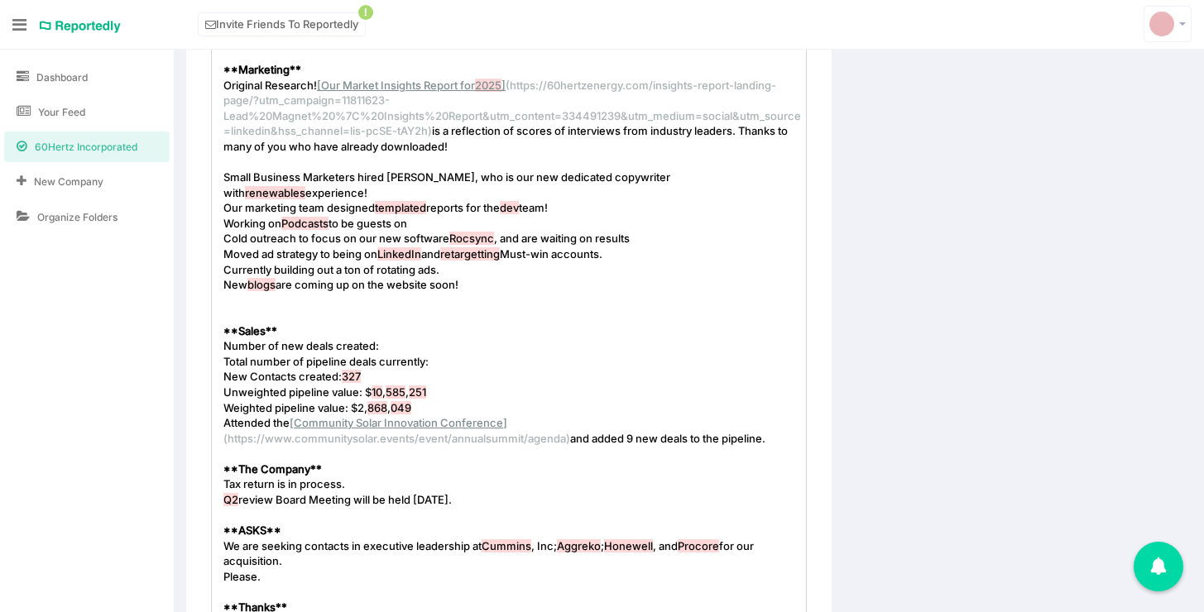
scroll to position [1189, 0]
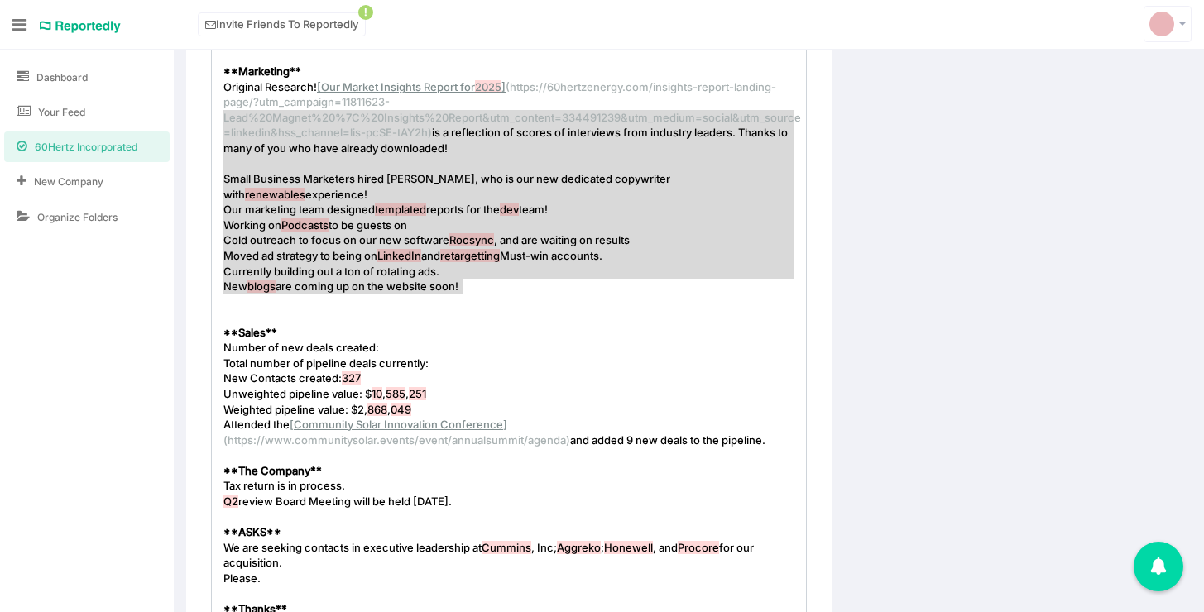
type textarea "Original Research! [Our Market Insights Report for 2025](https://60hertzenergy.…"
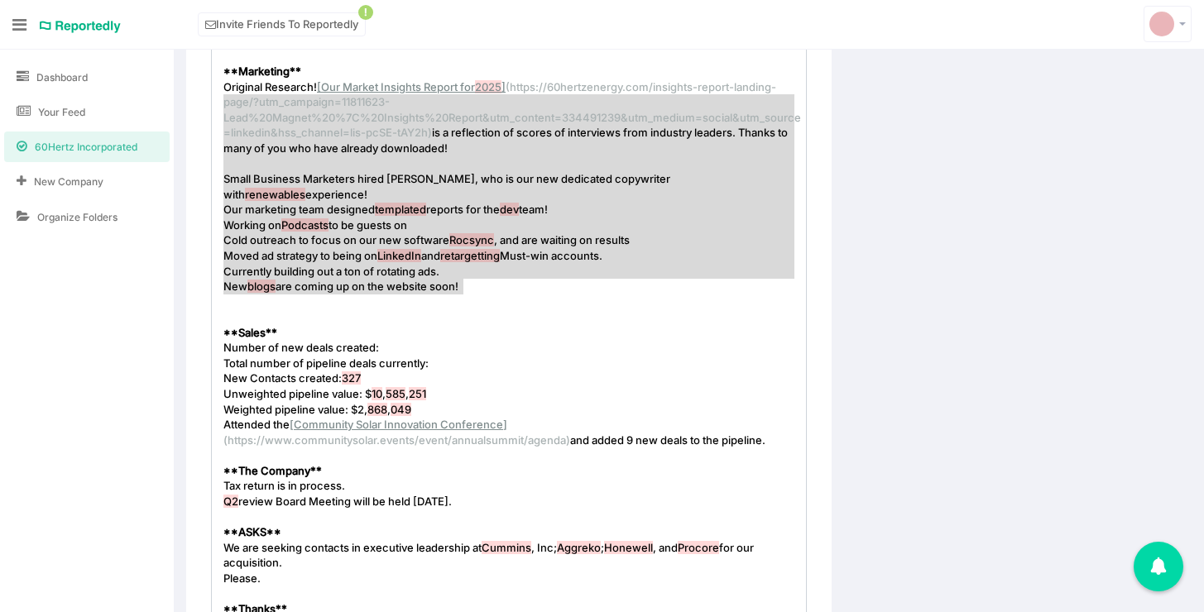
drag, startPoint x: 491, startPoint y: 292, endPoint x: 195, endPoint y: 108, distance: 348.9
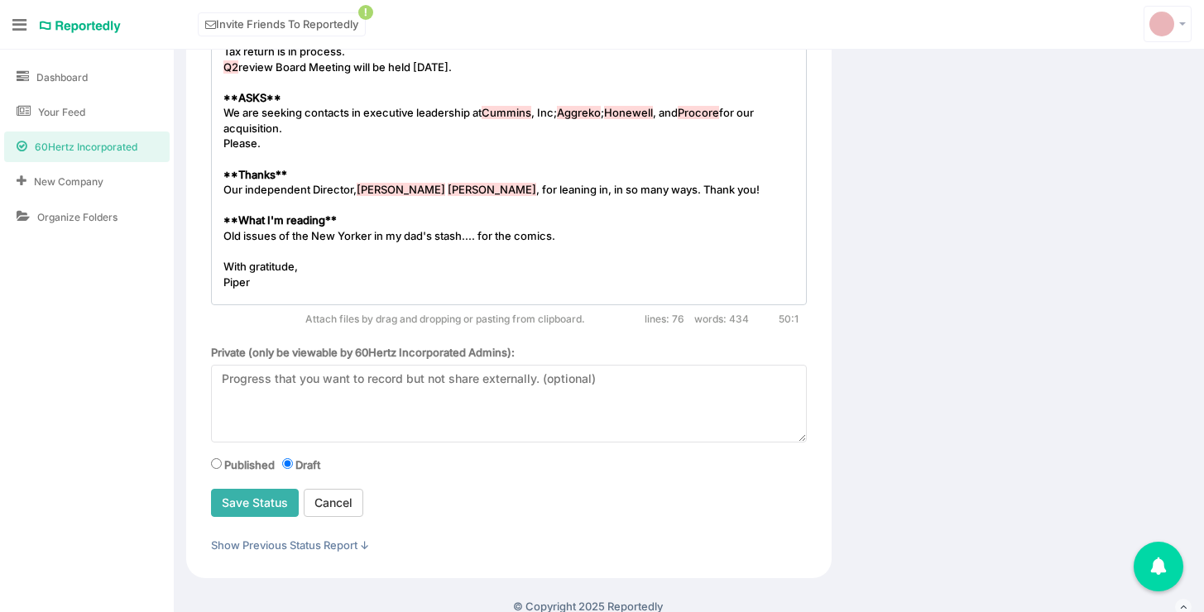
scroll to position [1446, 0]
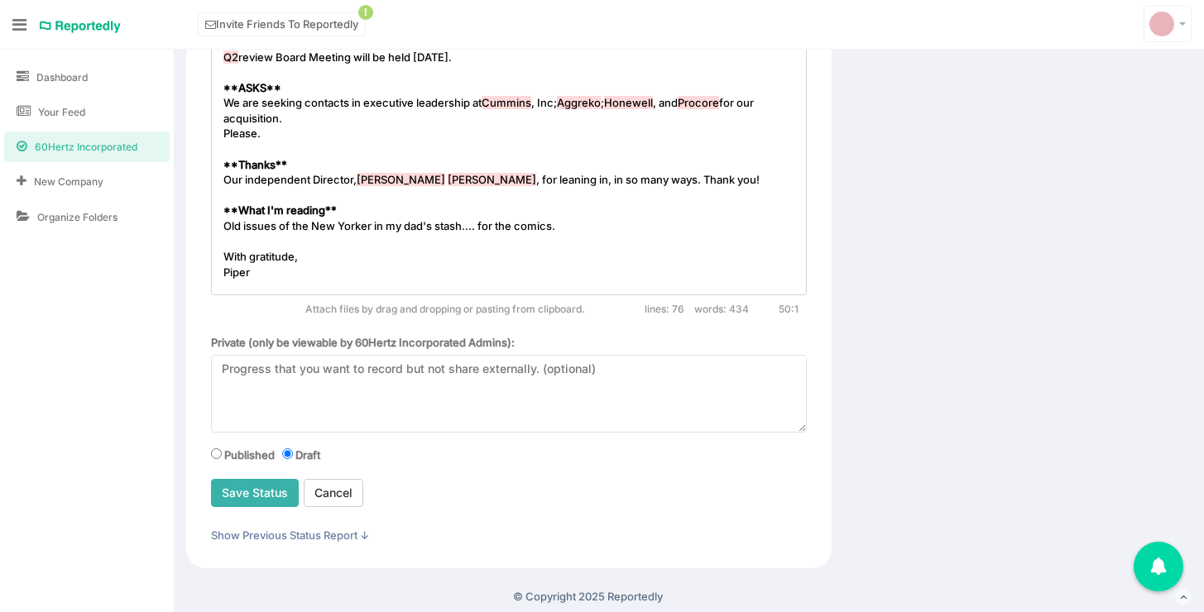
click at [264, 501] on input "Save Status" at bounding box center [255, 493] width 88 height 28
